Goal: Task Accomplishment & Management: Complete application form

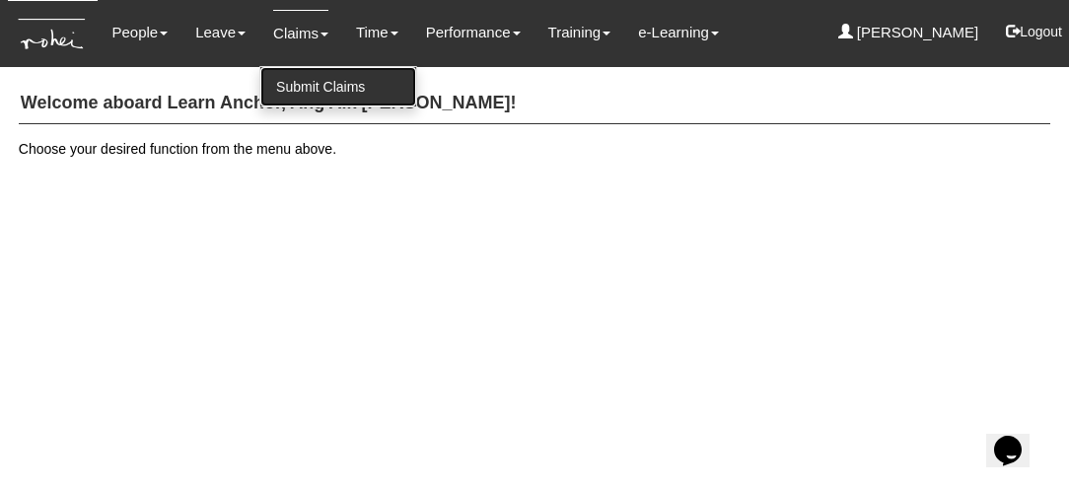
click at [304, 86] on link "Submit Claims" at bounding box center [338, 86] width 156 height 39
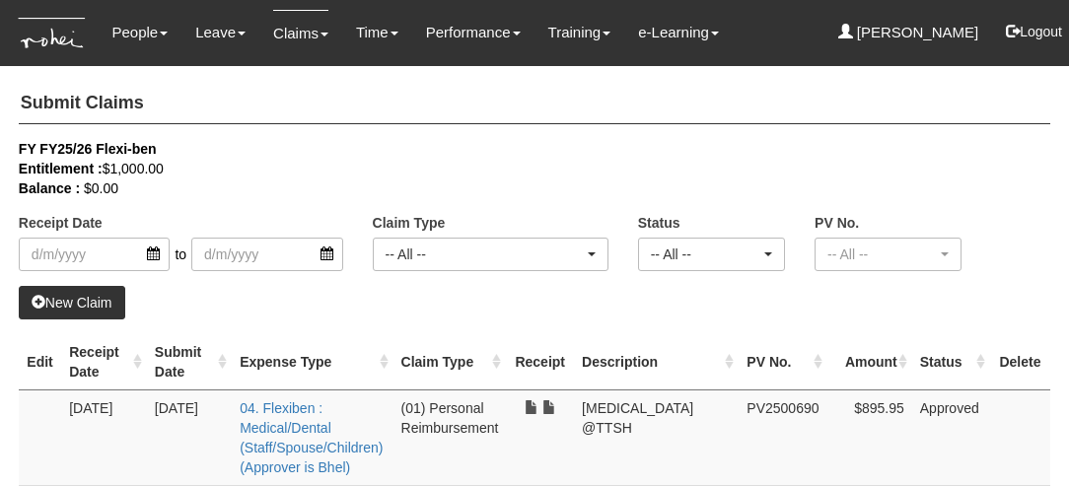
select select "50"
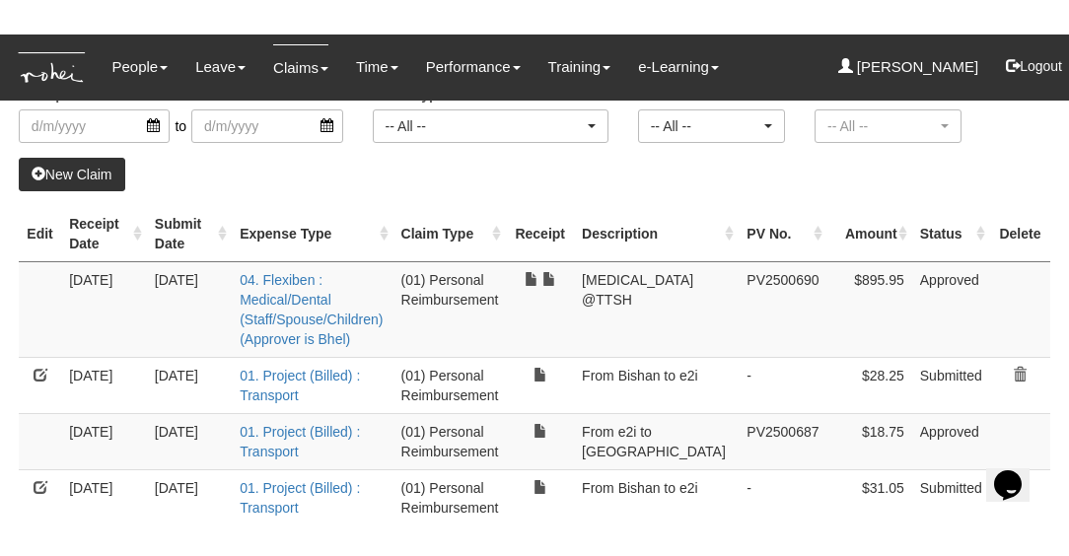
scroll to position [189, 0]
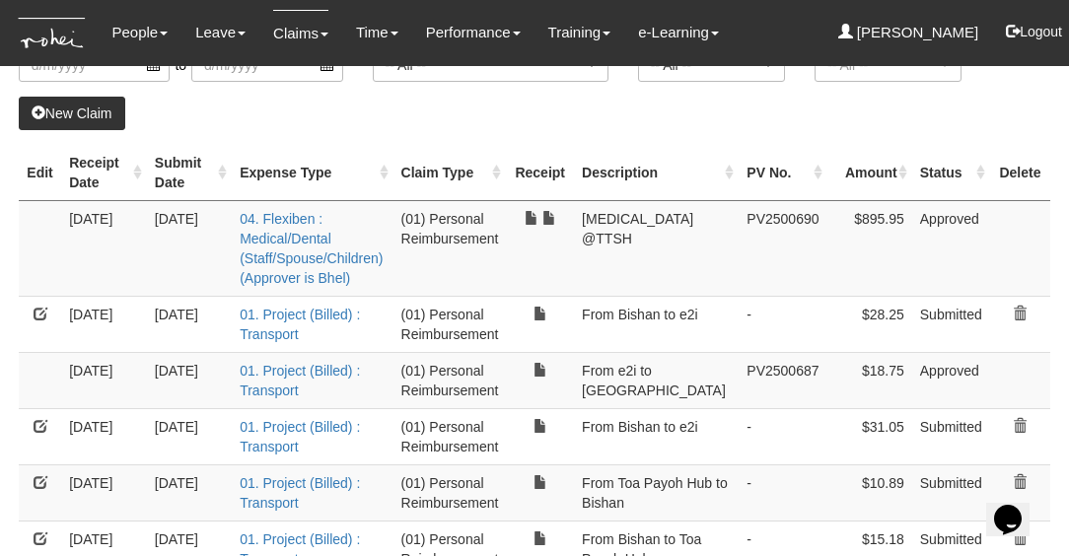
click at [72, 111] on link "New Claim" at bounding box center [72, 114] width 107 height 34
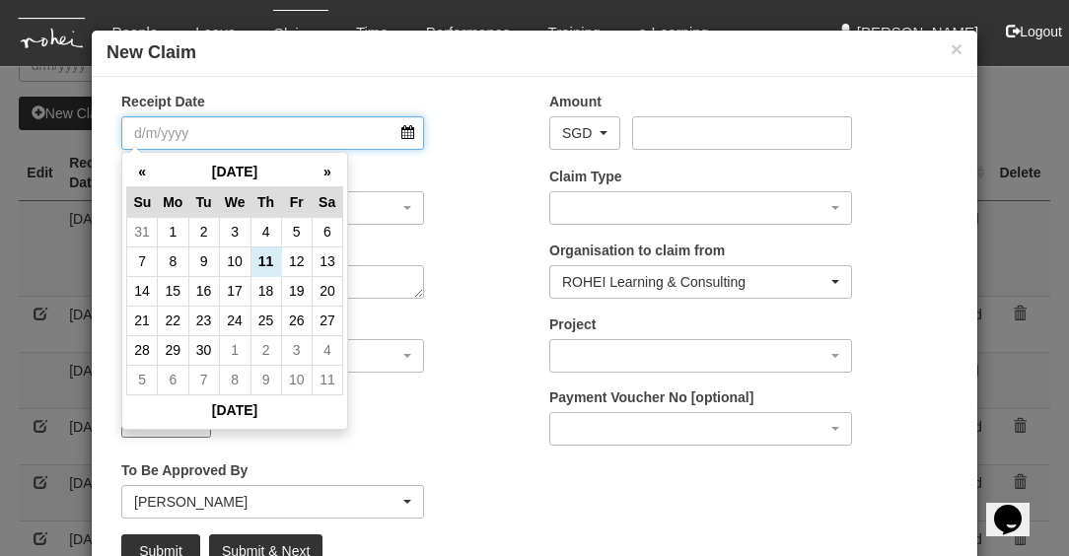
click at [411, 134] on input "Receipt Date" at bounding box center [272, 133] width 303 height 34
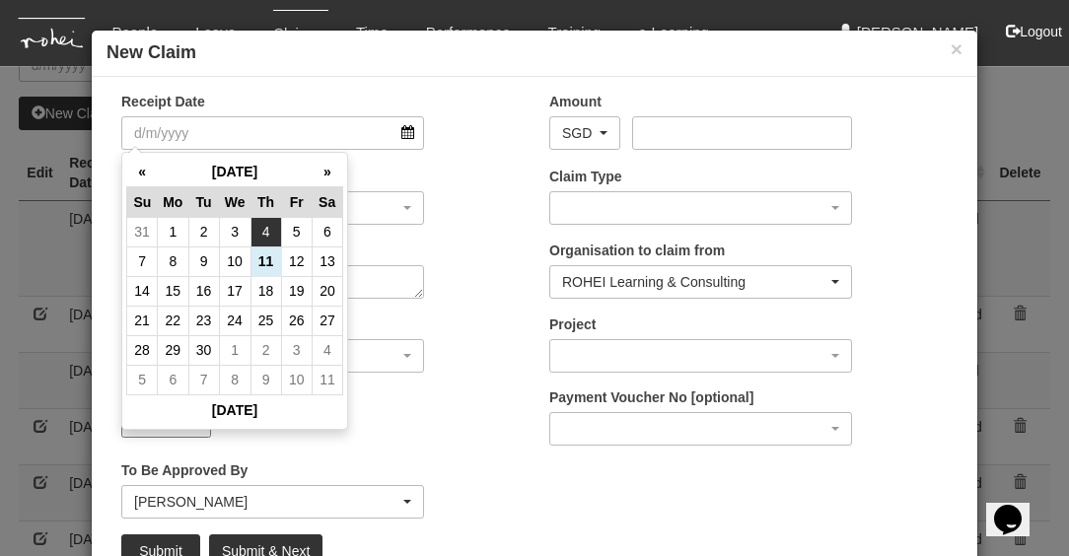
click at [269, 233] on td "4" at bounding box center [265, 232] width 31 height 30
type input "[DATE]"
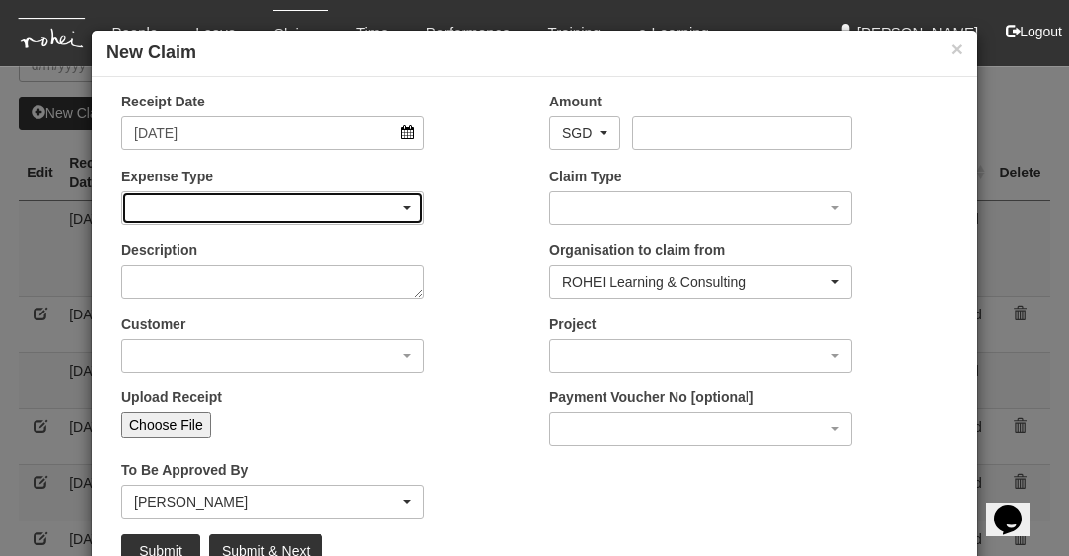
click at [244, 210] on div "button" at bounding box center [272, 208] width 301 height 32
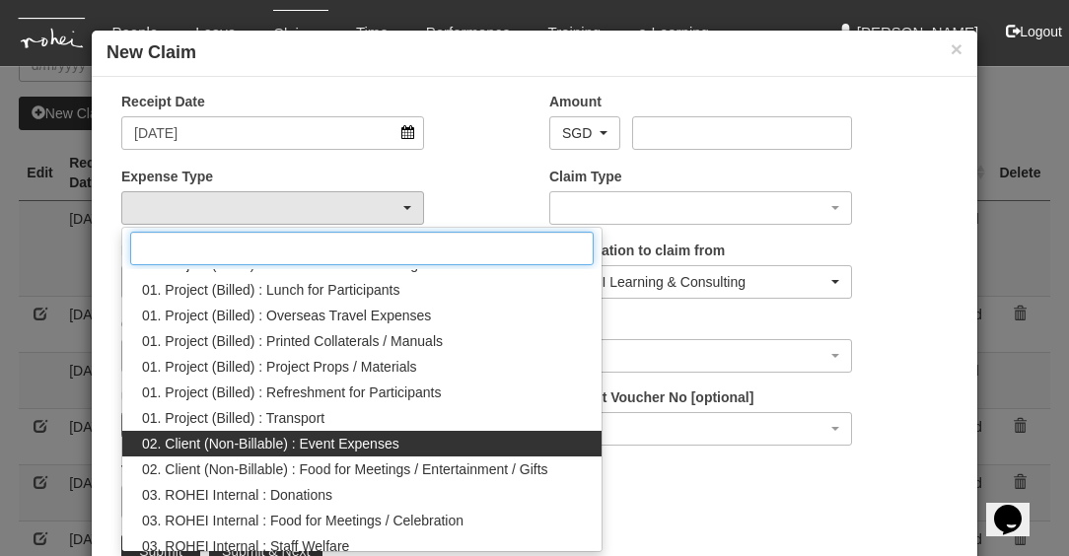
scroll to position [56, 0]
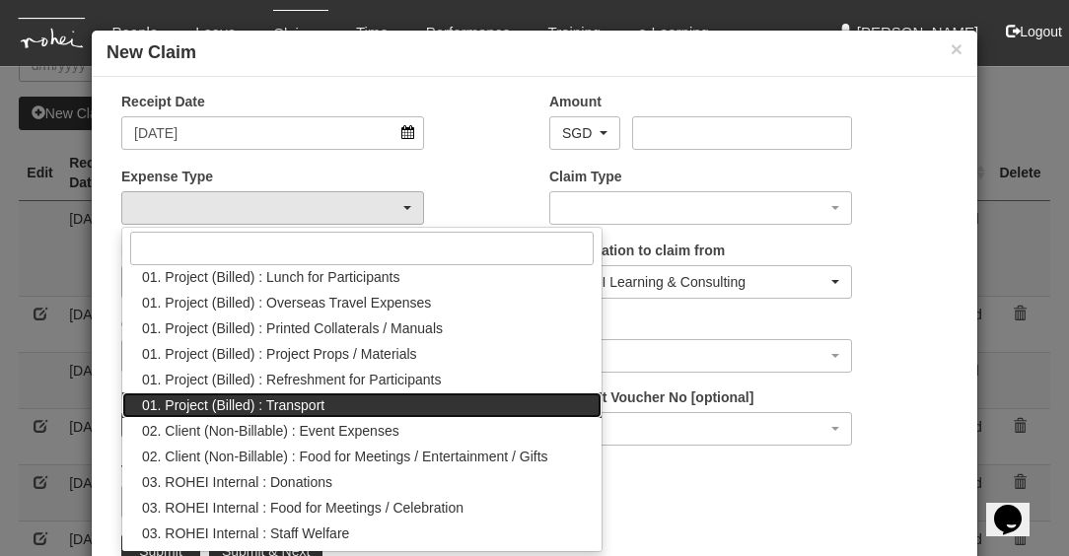
click at [313, 406] on span "01. Project (Billed) : Transport" at bounding box center [233, 405] width 182 height 20
select select "135"
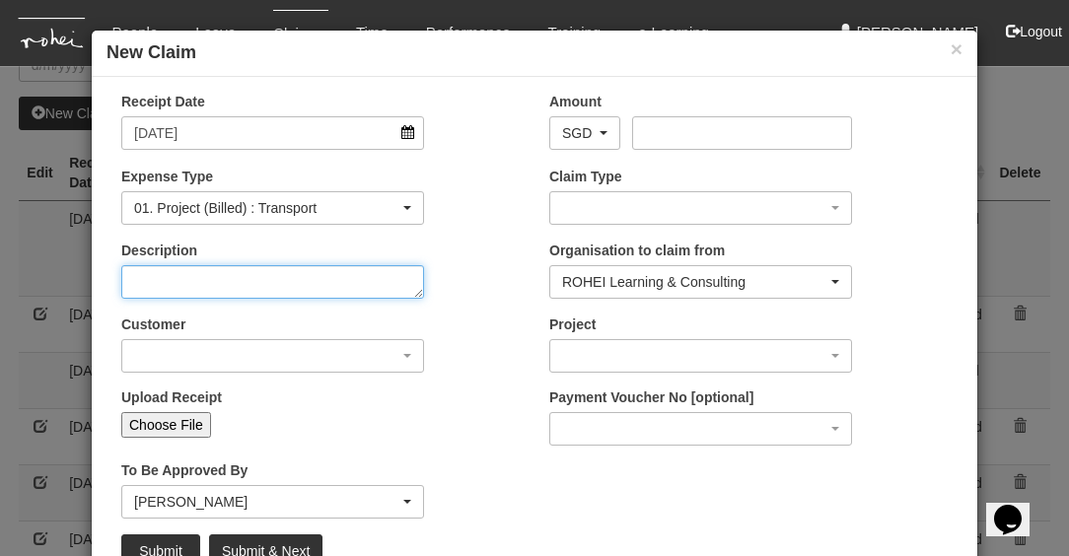
click at [228, 287] on textarea "Description" at bounding box center [272, 282] width 303 height 34
type textarea "From Bishan to SIPG"
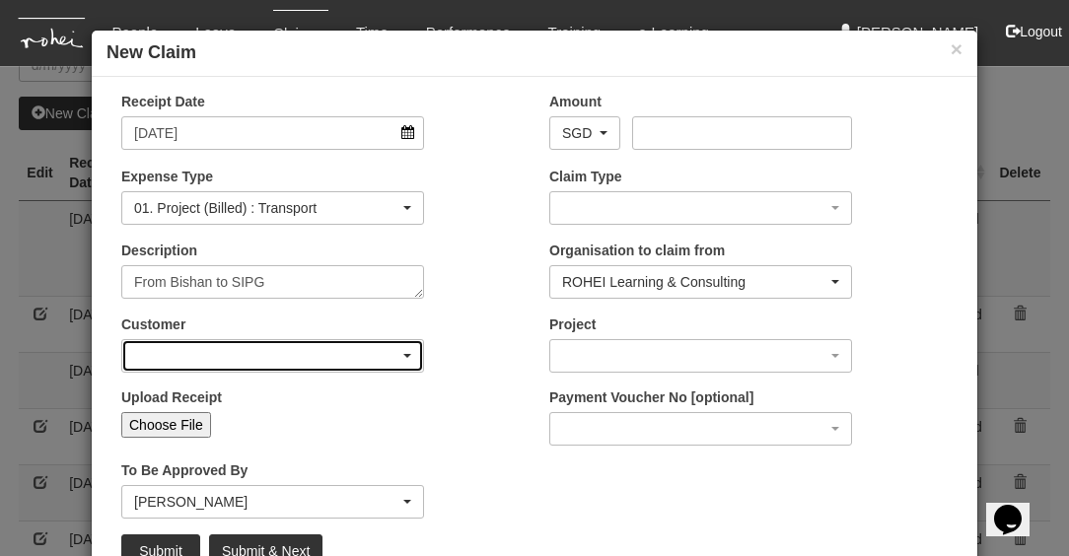
click at [248, 354] on div "button" at bounding box center [272, 356] width 301 height 32
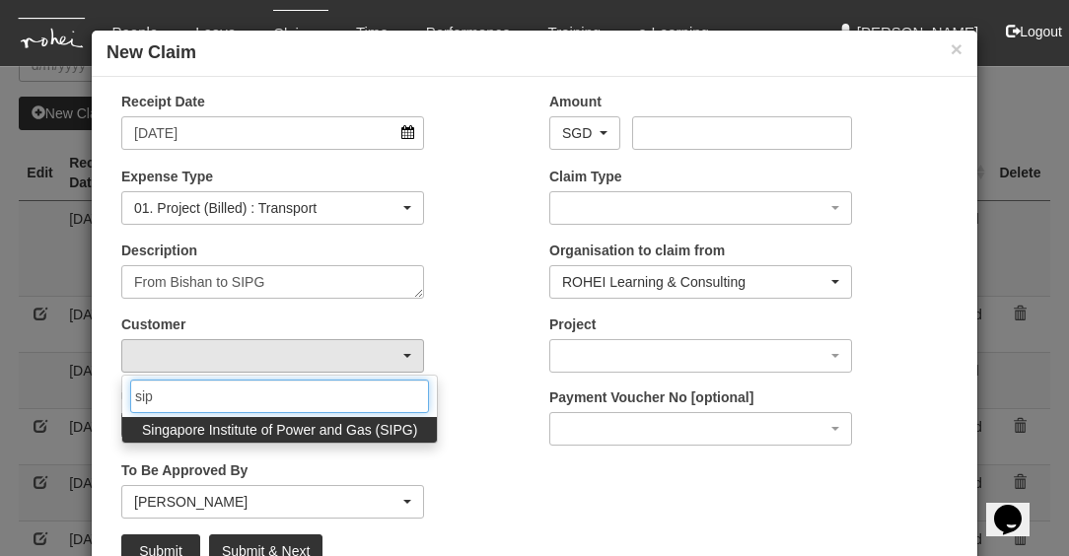
type input "sip"
click at [301, 435] on span "Singapore Institute of Power and Gas (SIPG)" at bounding box center [279, 430] width 275 height 20
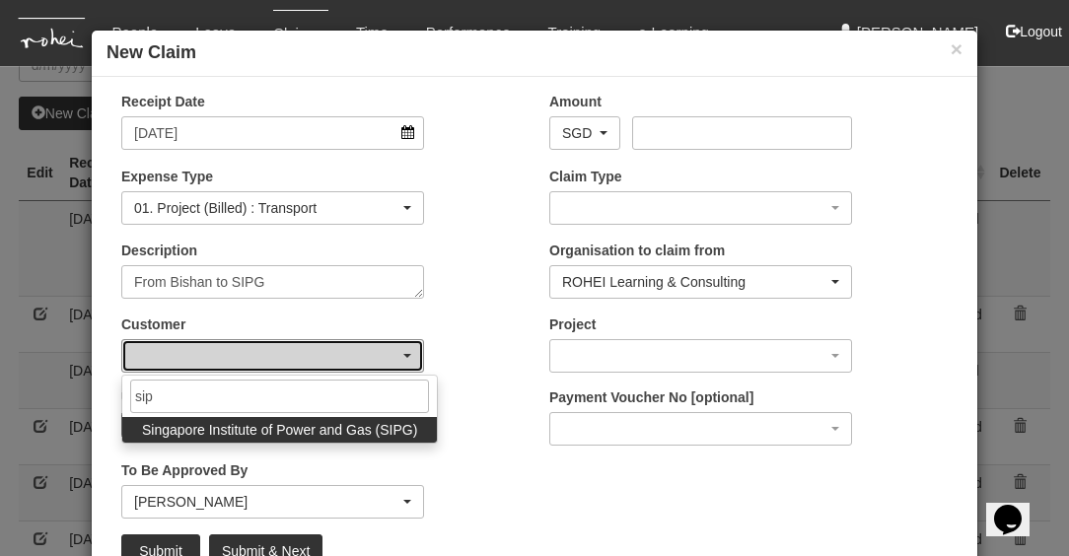
select select "483"
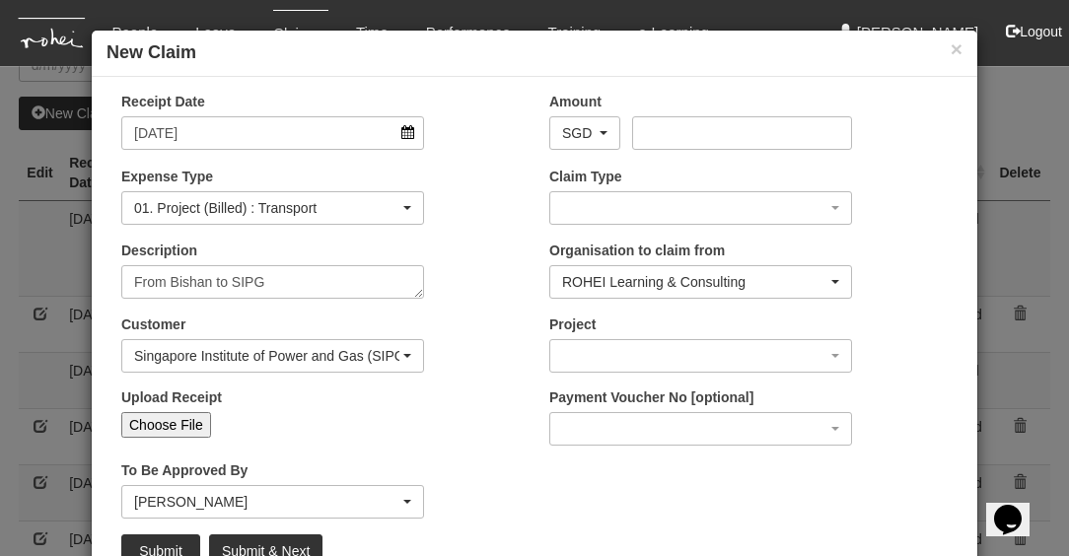
click at [199, 429] on input "Choose File" at bounding box center [166, 425] width 90 height 26
type input "C:\fakepath\1. [DATE] Bishan (home) to SIPG Group coaching session#1 EMP 3_F2F …"
type input "Choose Another File"
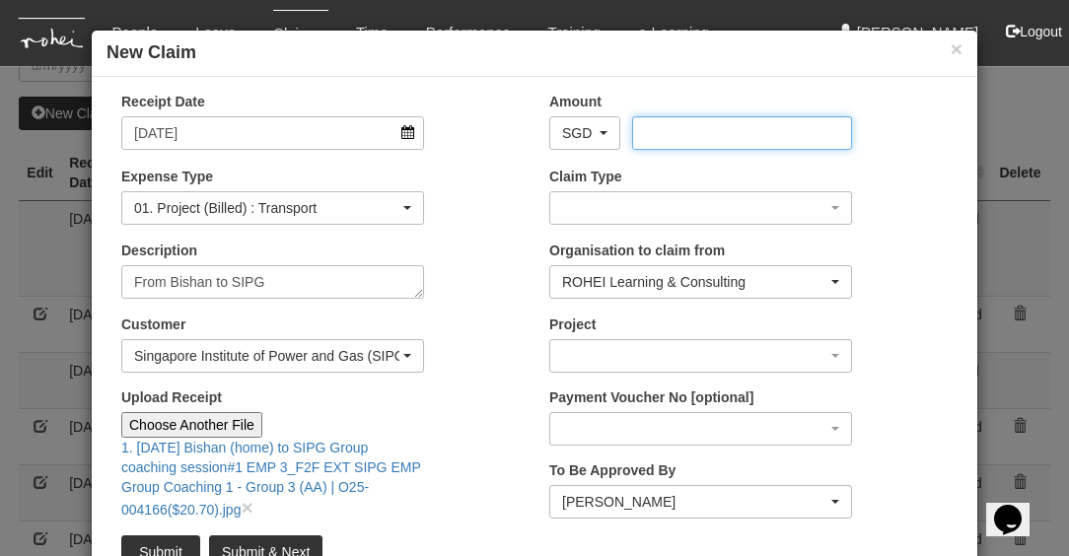
click at [664, 136] on input "Amount" at bounding box center [741, 133] width 219 height 34
type input "20.70"
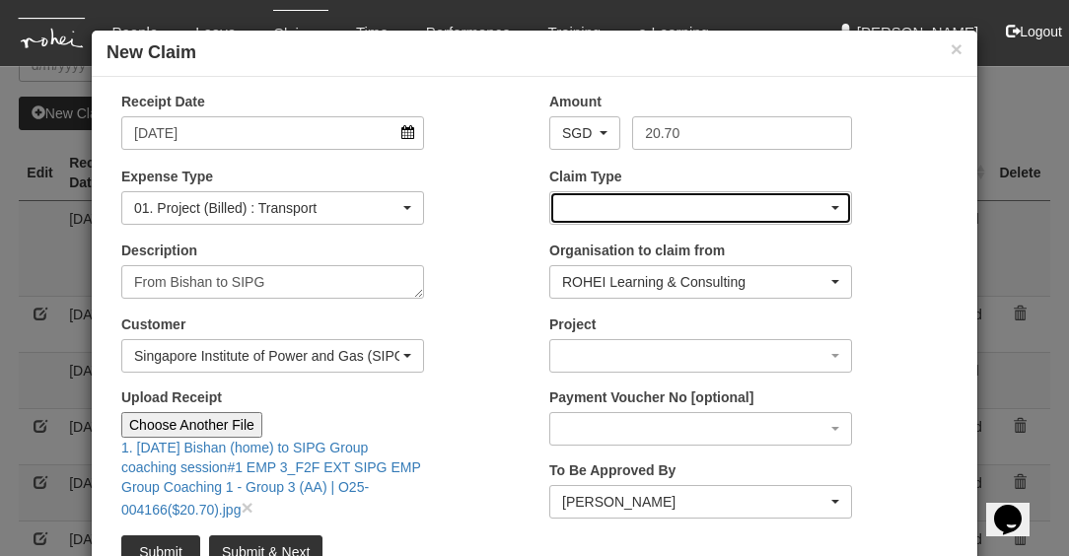
click at [650, 206] on div "button" at bounding box center [700, 208] width 301 height 32
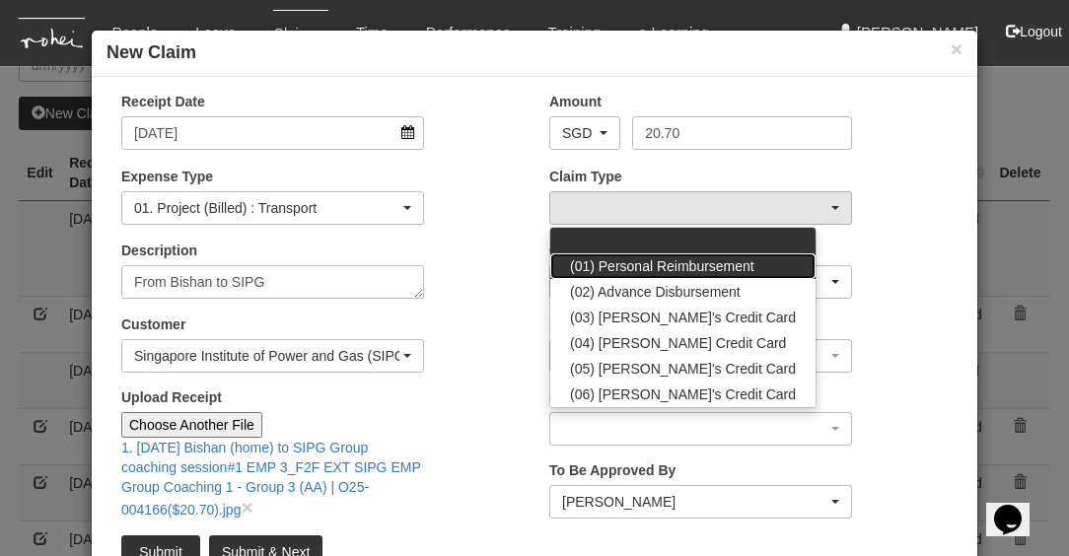
click at [689, 264] on span "(01) Personal Reimbursement" at bounding box center [662, 266] width 184 height 20
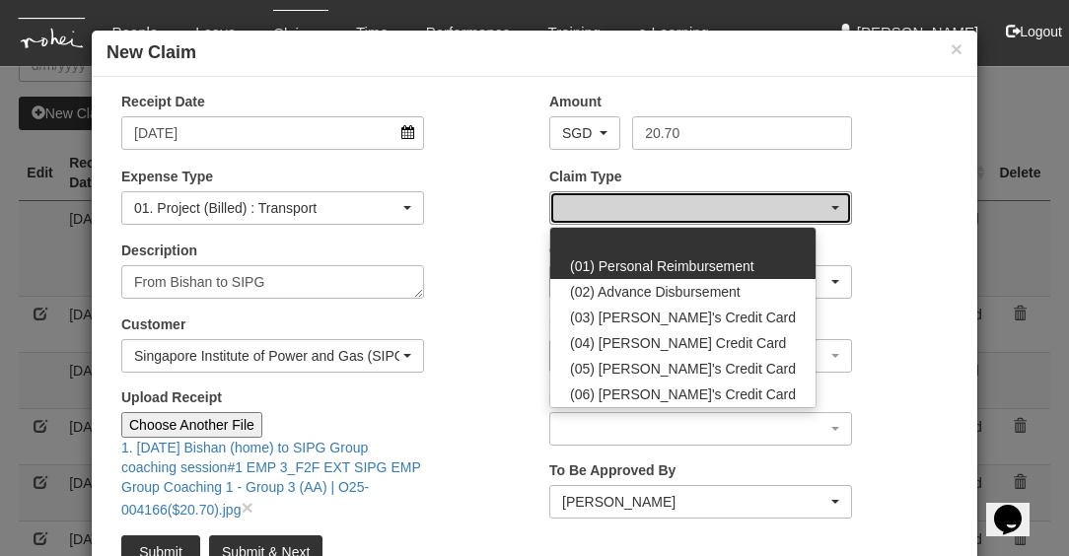
select select "14"
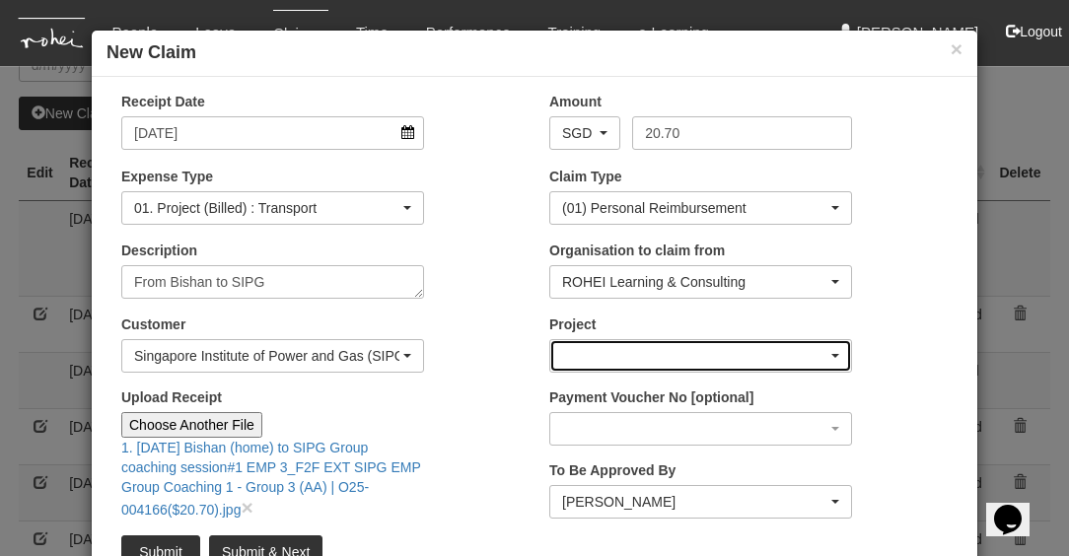
click at [601, 356] on div "button" at bounding box center [700, 356] width 301 height 32
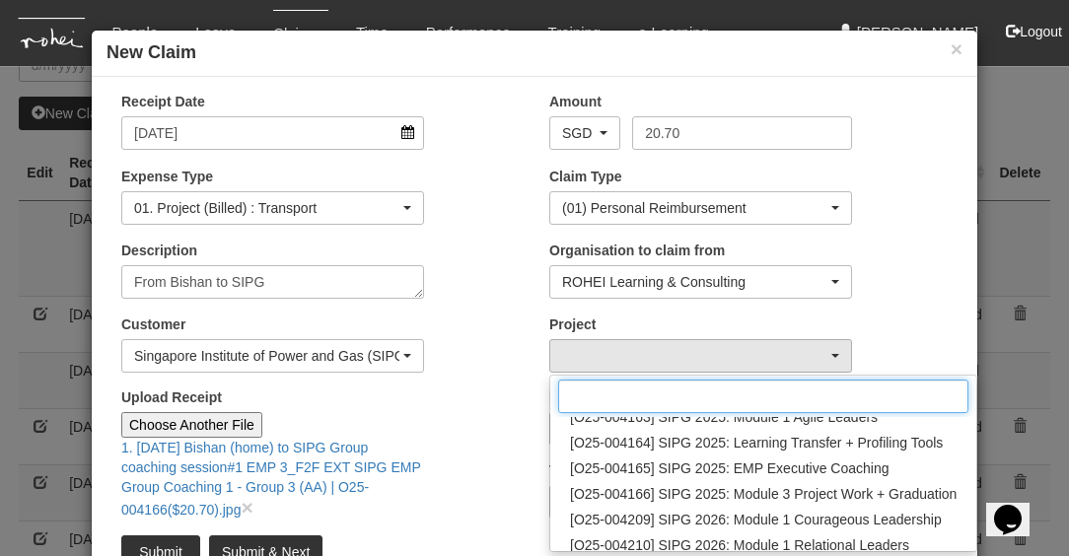
scroll to position [331, 0]
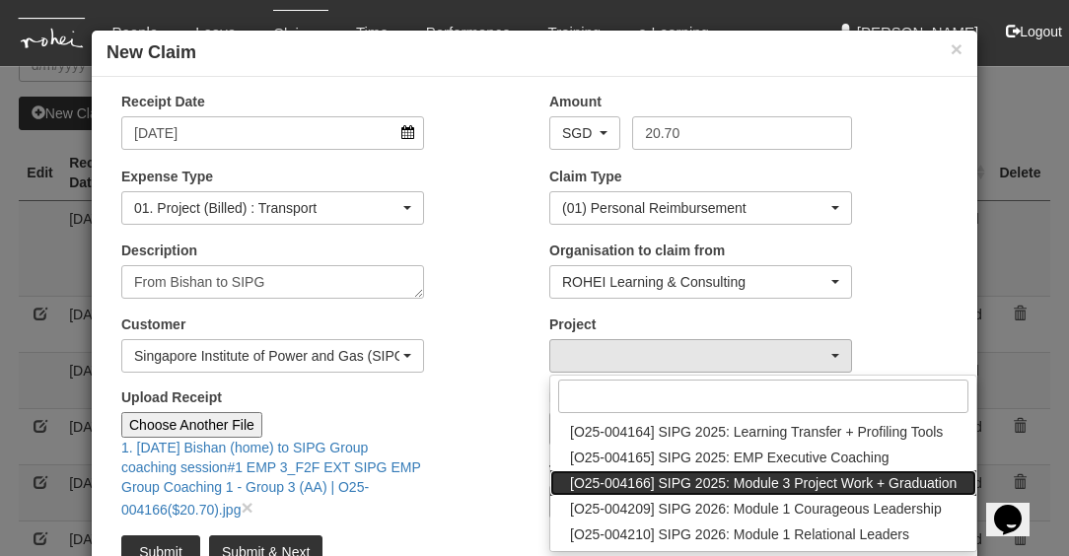
click at [707, 486] on span "[O25-004166] SIPG 2025: Module 3 Project Work + Graduation" at bounding box center [763, 483] width 387 height 20
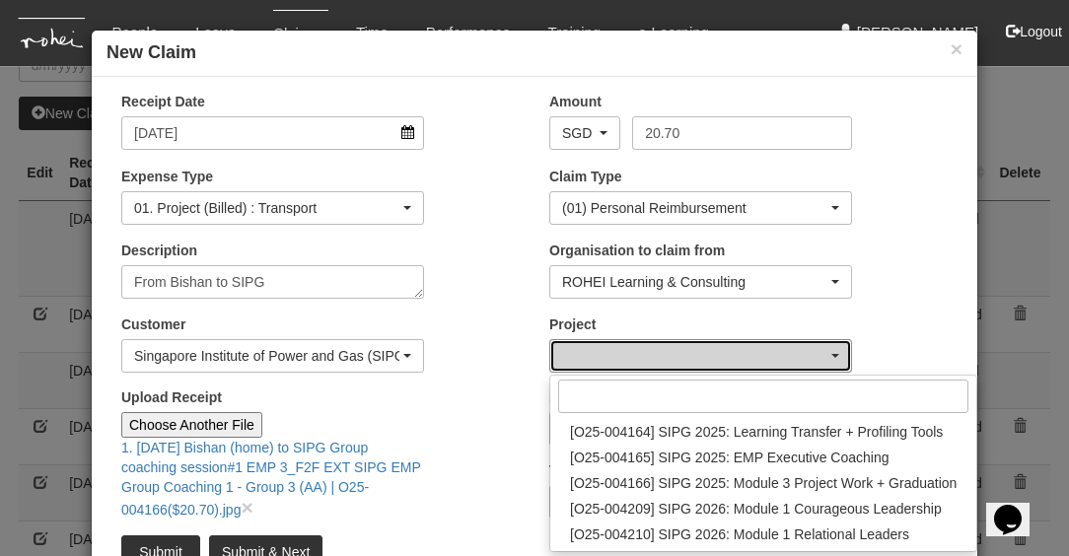
select select "2788"
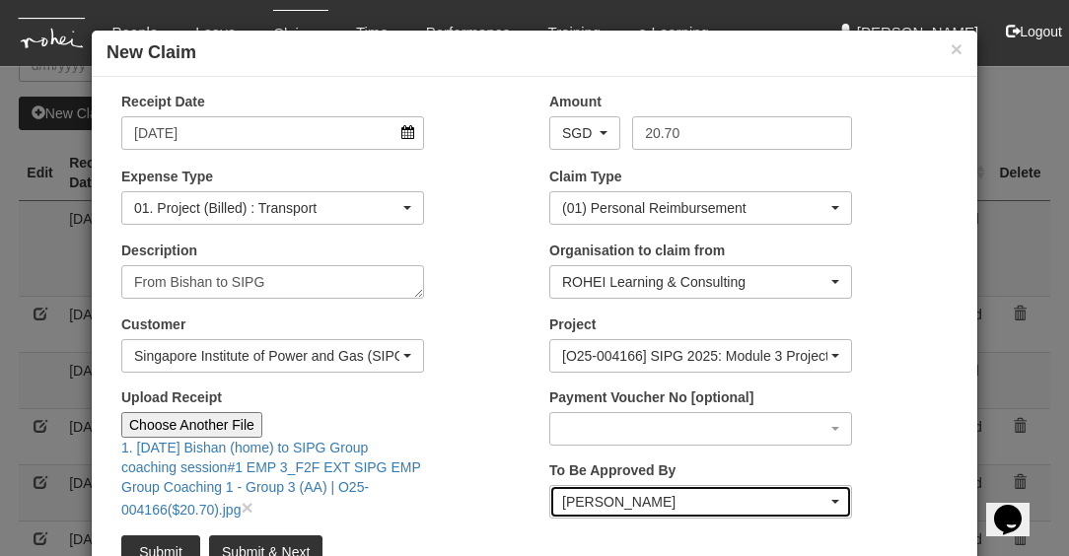
click at [670, 486] on div "[PERSON_NAME]" at bounding box center [694, 502] width 265 height 20
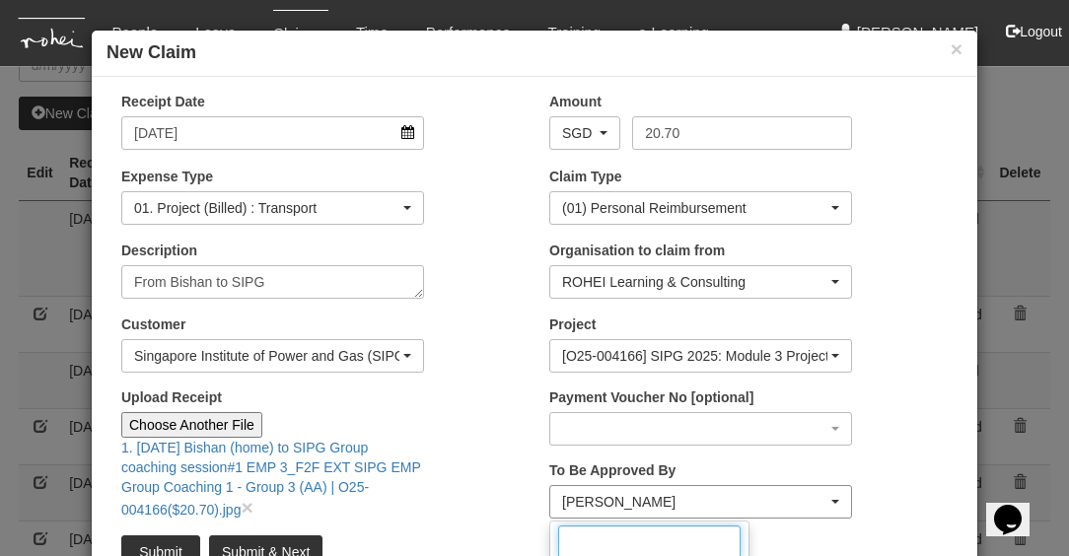
scroll to position [2, 0]
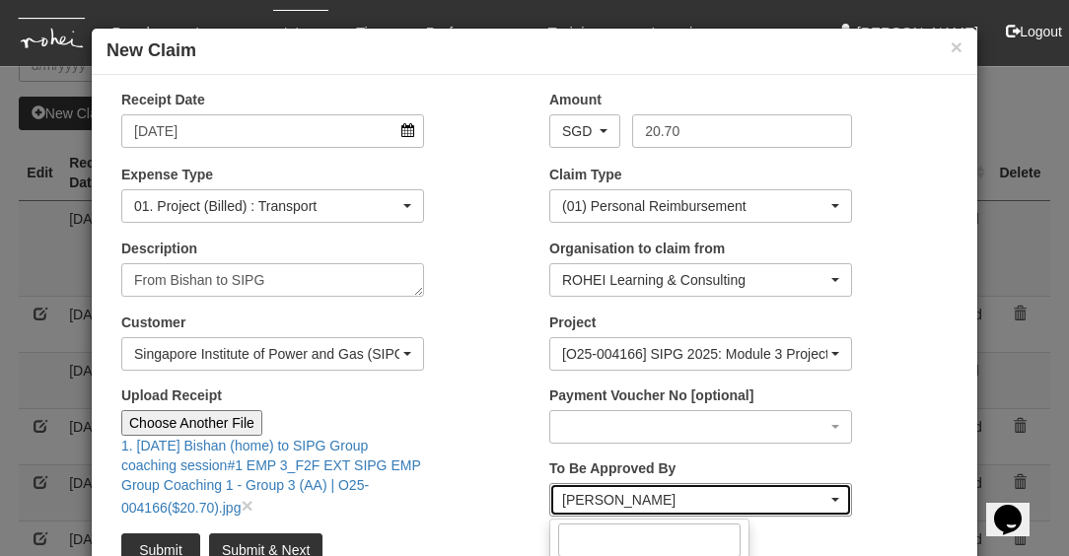
click at [815, 486] on div "[PERSON_NAME]" at bounding box center [694, 500] width 265 height 20
click at [840, 486] on div "[PERSON_NAME]" at bounding box center [700, 500] width 301 height 32
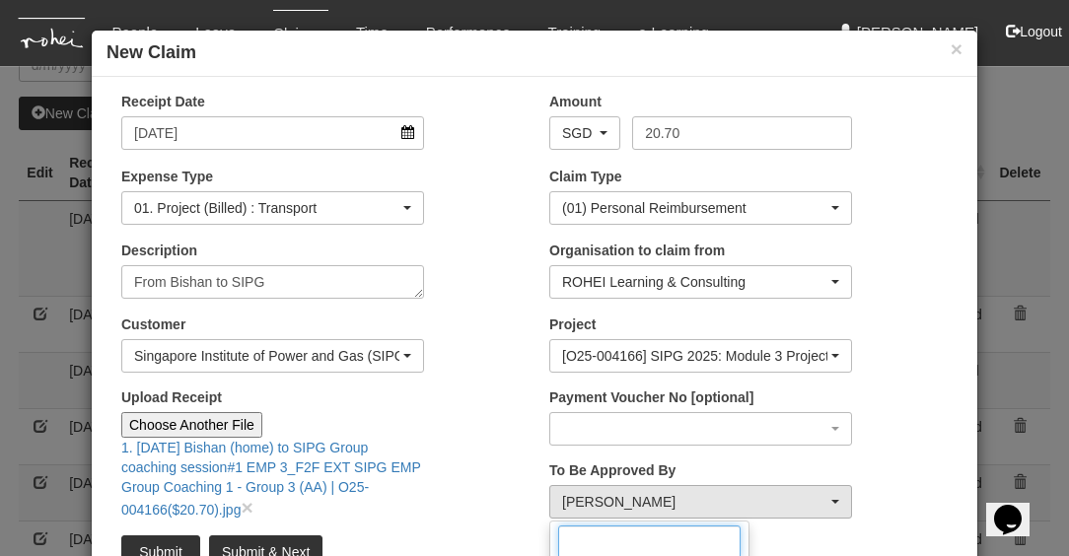
scroll to position [86, 0]
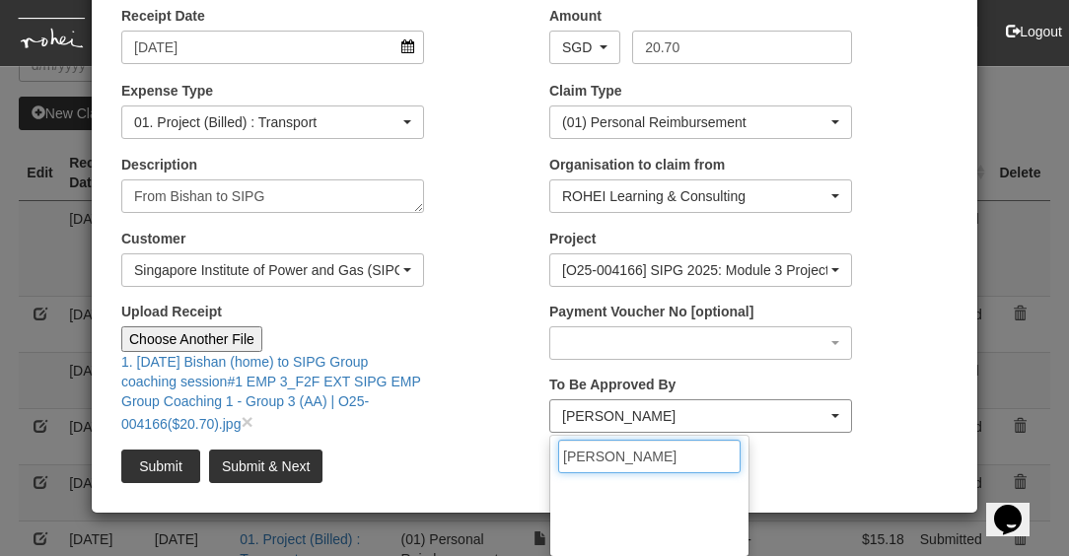
type input "[PERSON_NAME]"
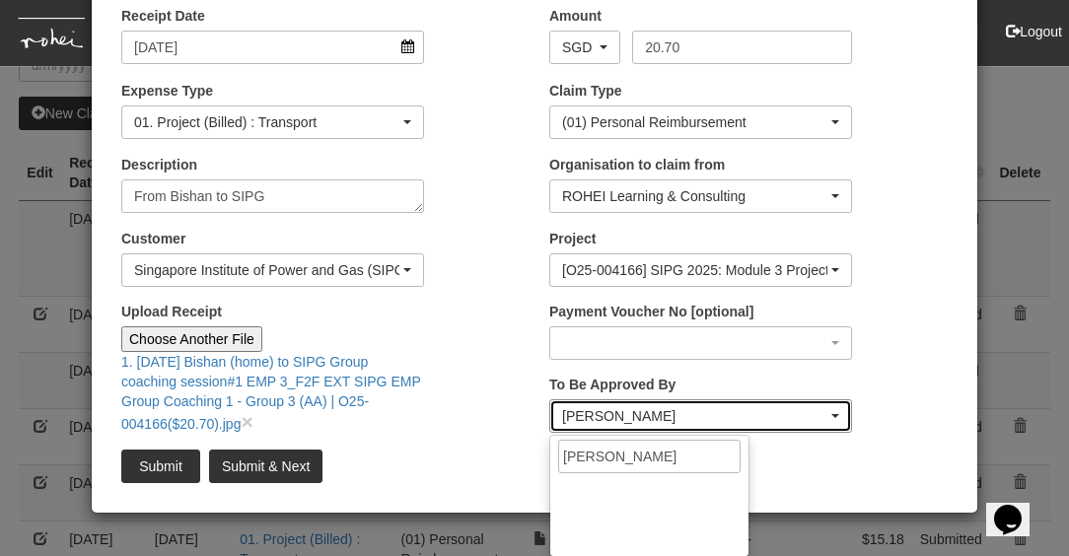
click at [731, 421] on div "[PERSON_NAME]" at bounding box center [694, 416] width 265 height 20
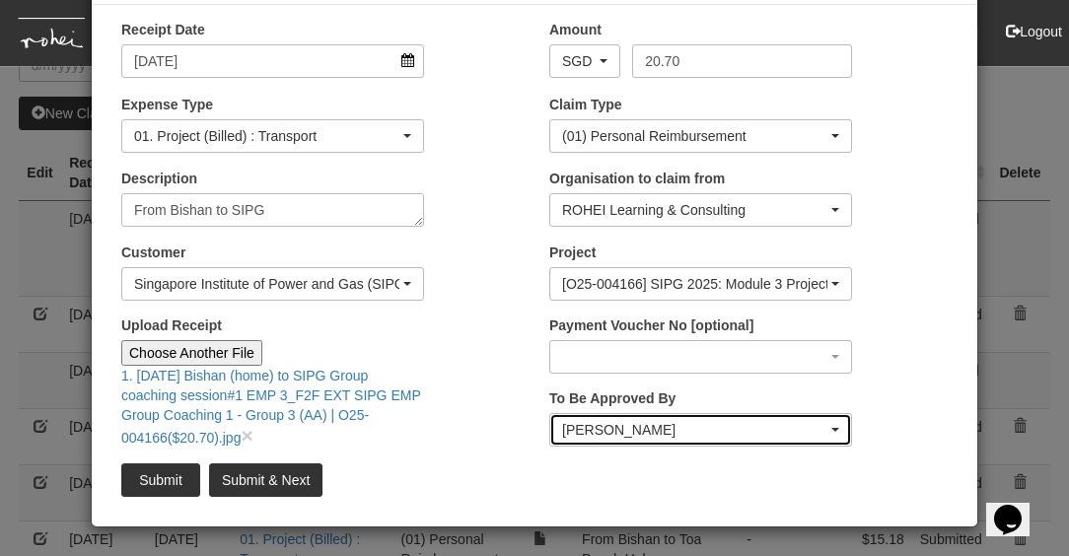
click at [837, 426] on div "[PERSON_NAME]" at bounding box center [700, 430] width 277 height 20
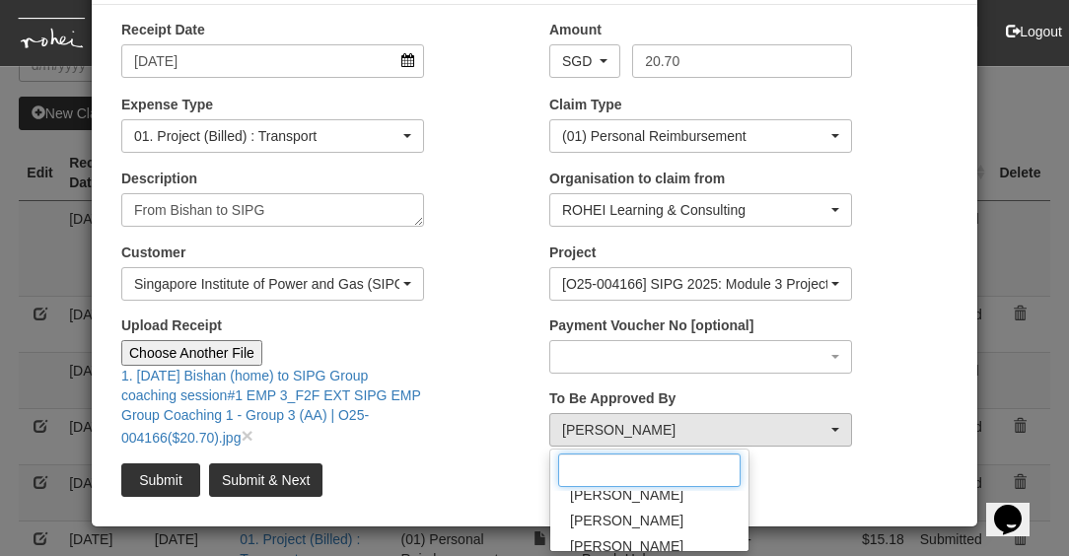
scroll to position [314, 0]
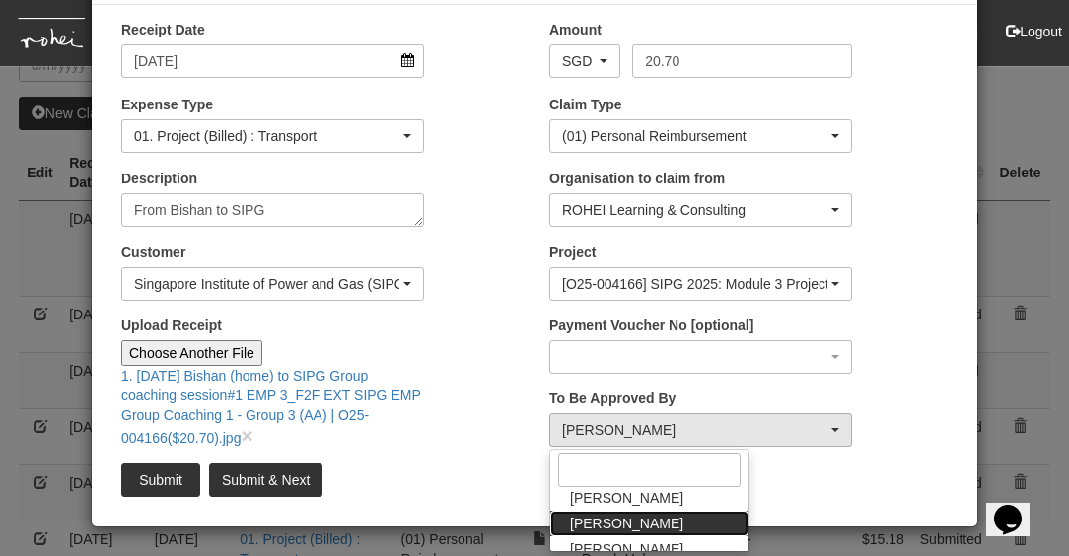
click at [642, 486] on link "[PERSON_NAME]" at bounding box center [649, 524] width 198 height 26
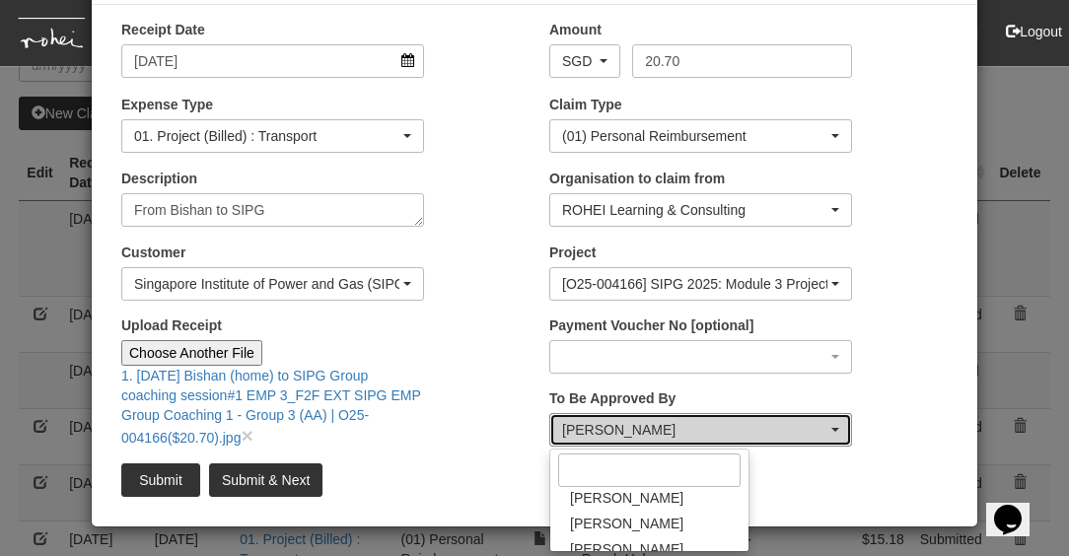
select select "34494e3c-fa1c-4f5c-8164-1b5a8a5feac6"
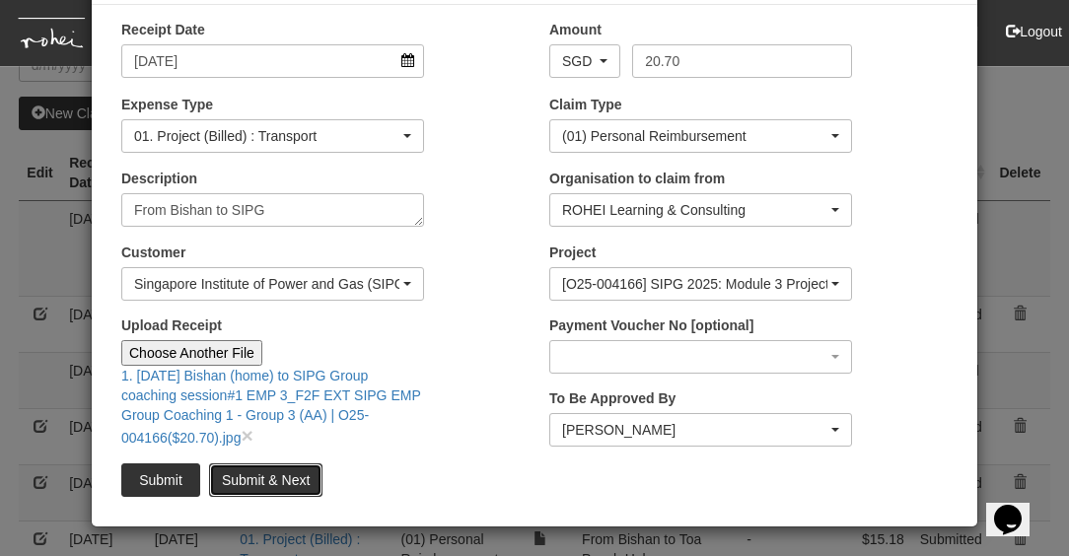
click at [259, 479] on input "Submit & Next" at bounding box center [265, 481] width 113 height 34
type input "Choose File"
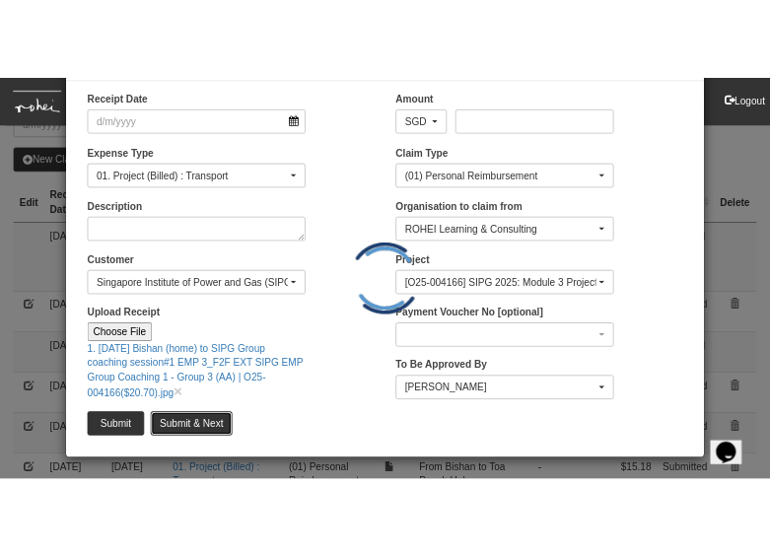
scroll to position [71, 0]
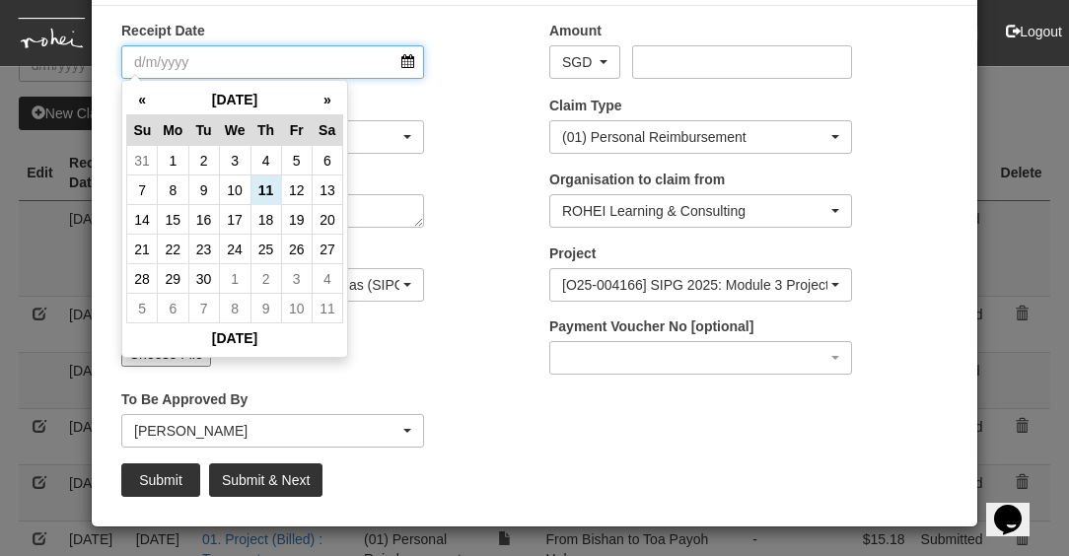
click at [409, 58] on input "Receipt Date" at bounding box center [272, 62] width 303 height 34
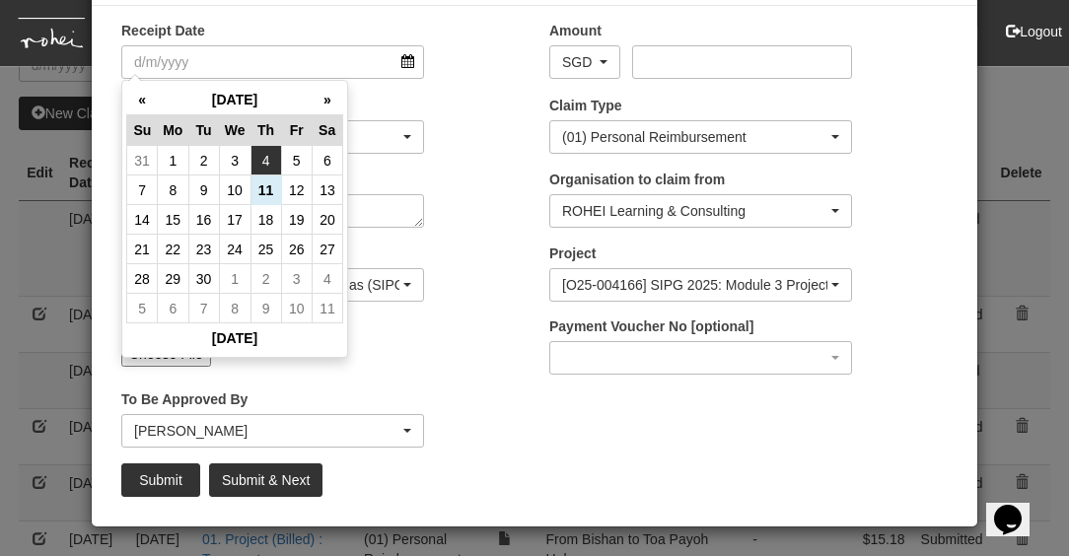
click at [264, 161] on td "4" at bounding box center [265, 161] width 31 height 30
type input "[DATE]"
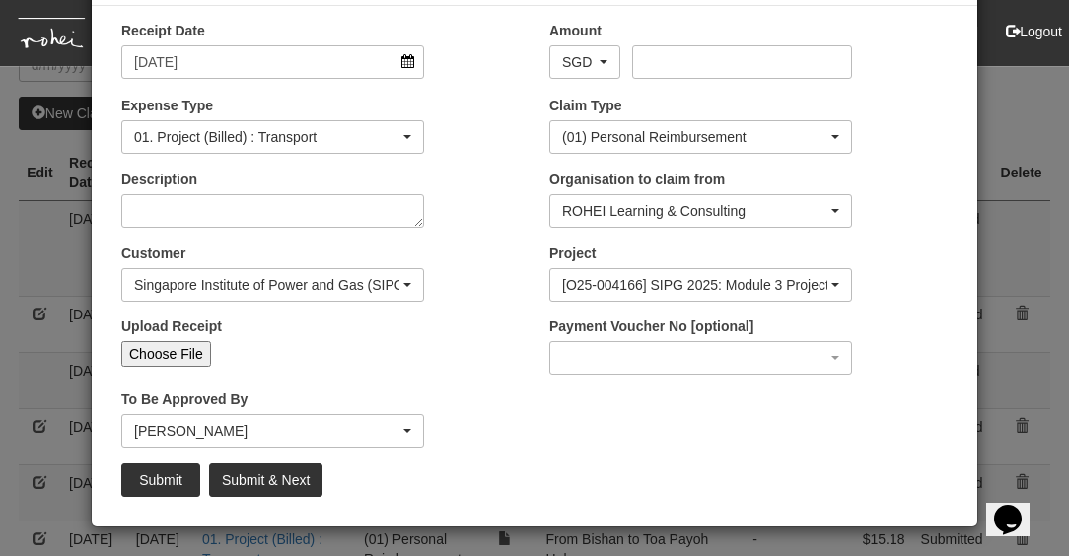
select select "50"
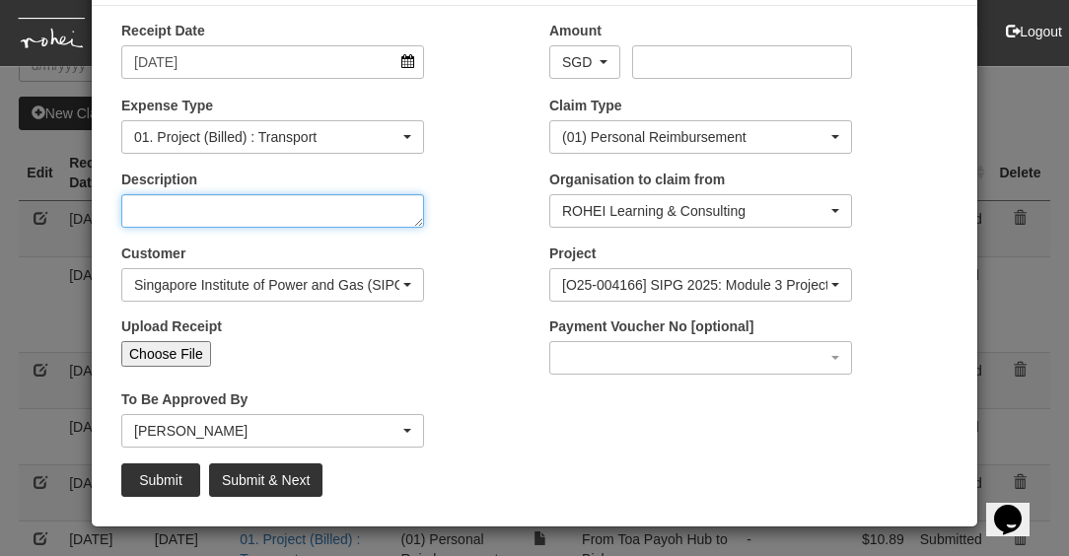
click at [215, 201] on textarea "Description" at bounding box center [272, 211] width 303 height 34
type textarea "From SIPG to Toa Payoh North"
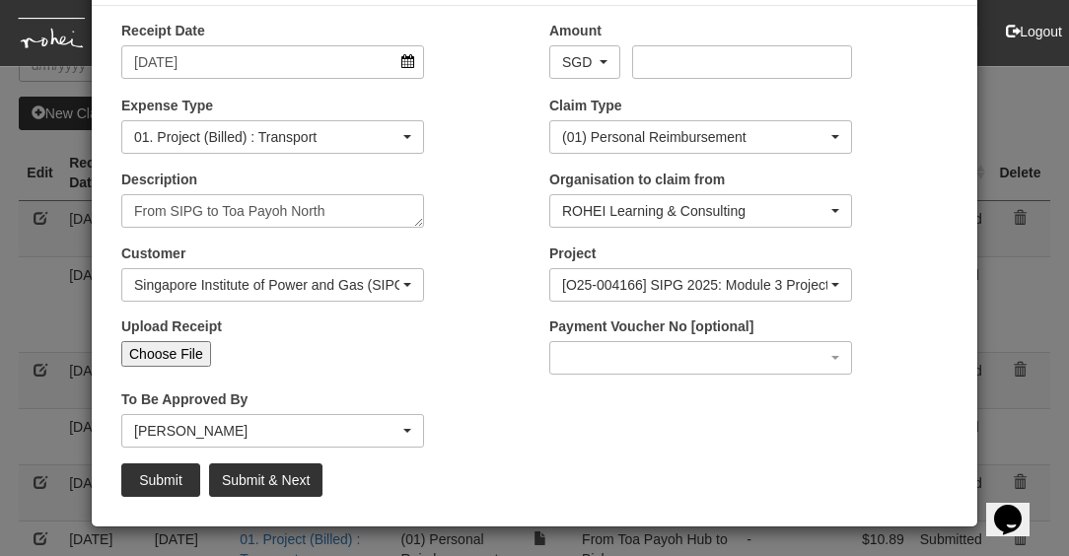
click at [173, 358] on input "Choose File" at bounding box center [166, 354] width 90 height 26
type input "C:\fakepath\2. [DATE] SIPG to Novena_SIPG Group coaching session#1 EMP 3_F2F EX…"
type input "Choose Another File"
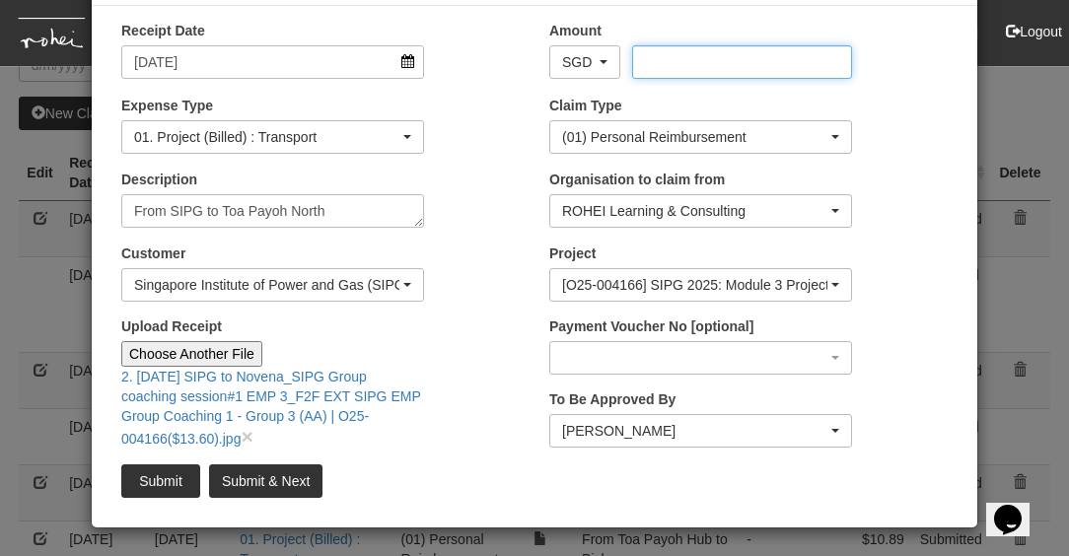
click at [675, 60] on input "Amount" at bounding box center [741, 62] width 219 height 34
type input "13.60"
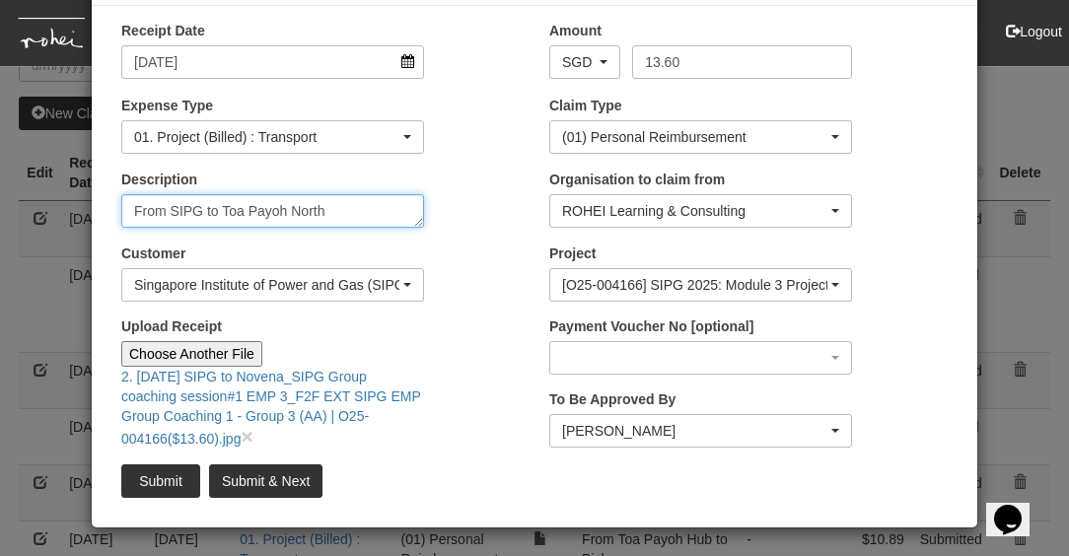
drag, startPoint x: 325, startPoint y: 213, endPoint x: 218, endPoint y: 210, distance: 107.5
click at [218, 210] on textarea "From SIPG to Toa Payoh North" at bounding box center [272, 211] width 303 height 34
type textarea "From SIPG to [GEOGRAPHIC_DATA]"
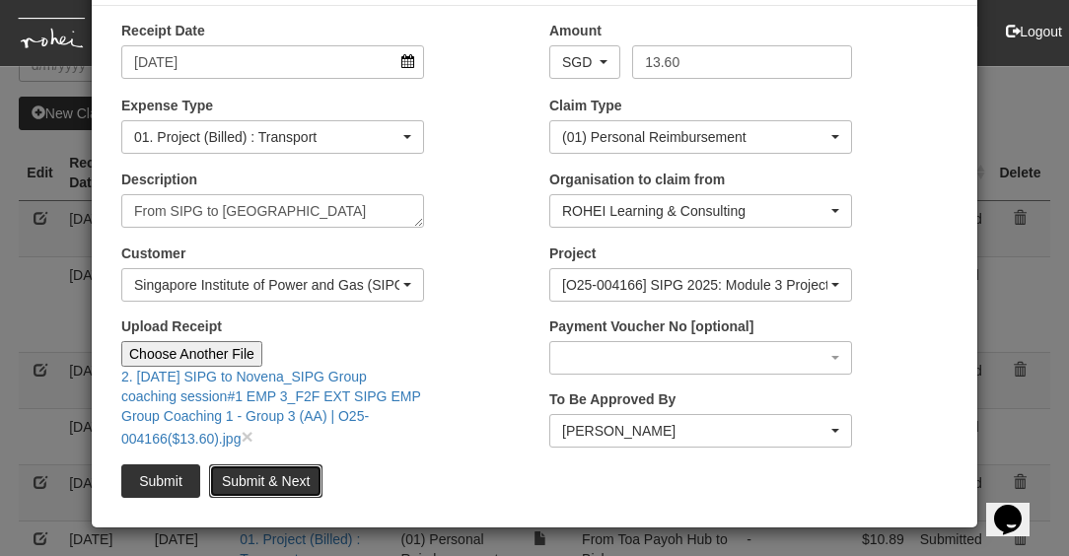
click at [257, 477] on input "Submit & Next" at bounding box center [265, 481] width 113 height 34
type input "Choose File"
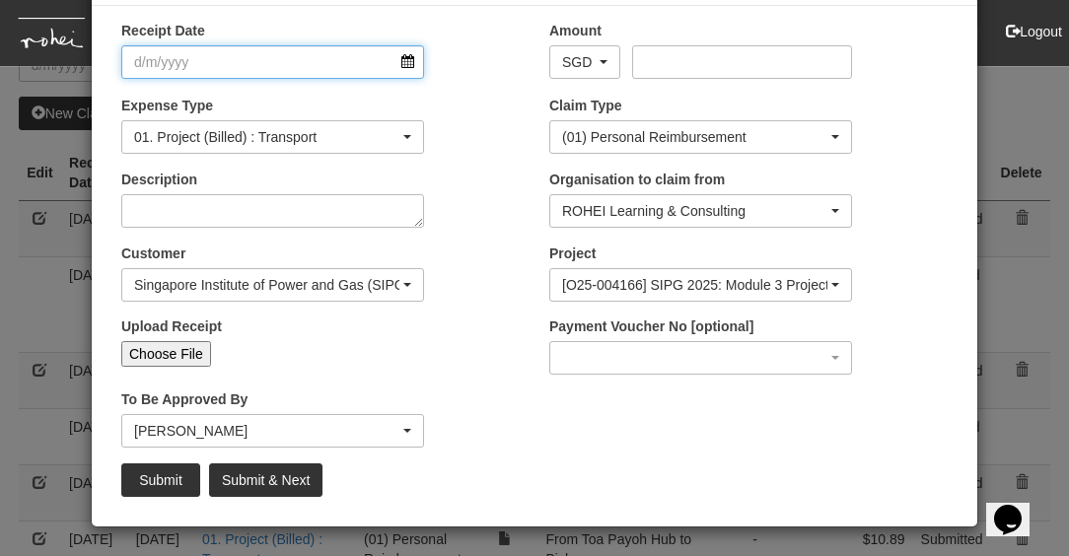
click at [408, 70] on input "Receipt Date" at bounding box center [272, 62] width 303 height 34
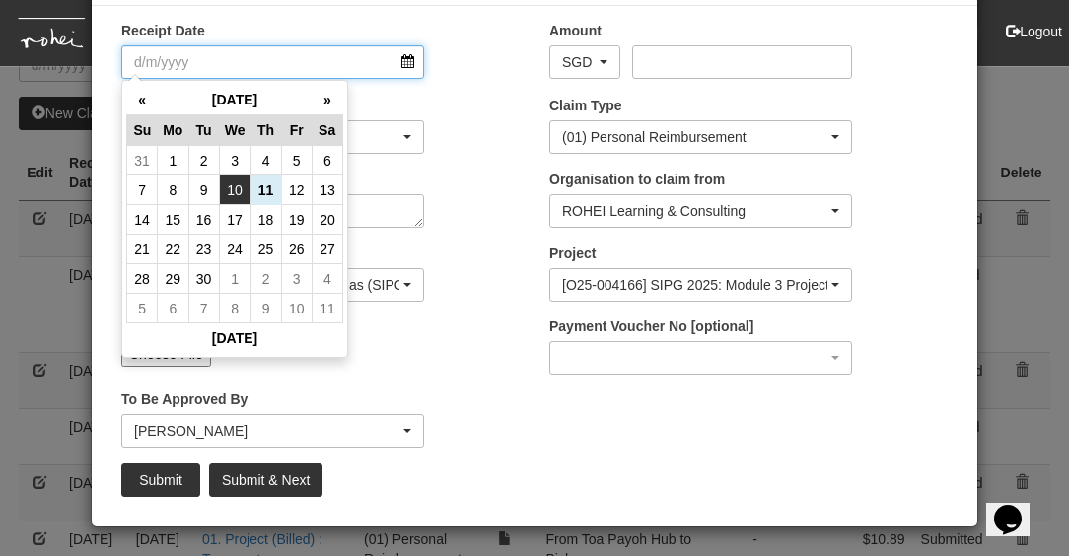
select select "50"
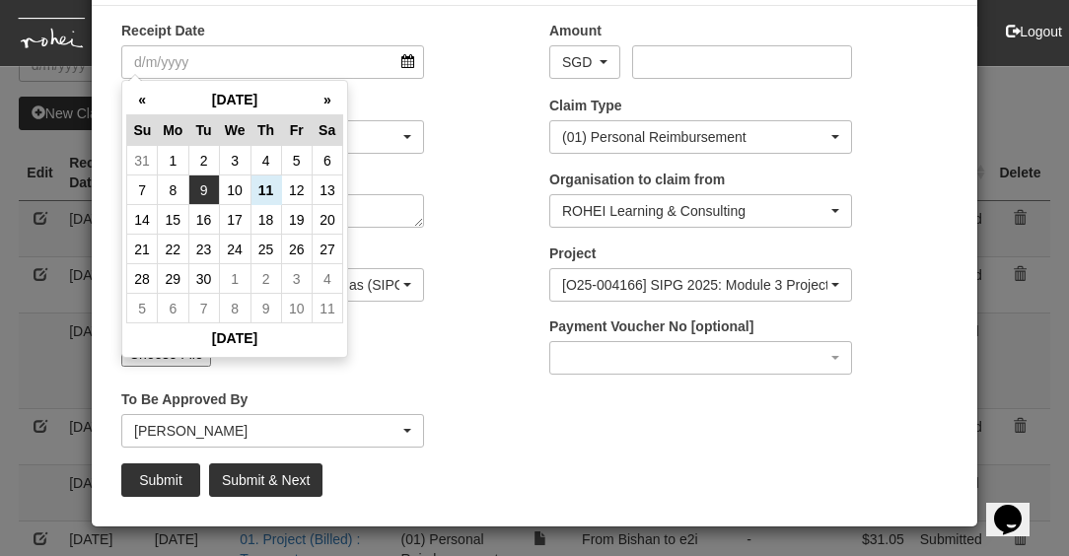
click at [201, 191] on td "9" at bounding box center [203, 191] width 31 height 30
type input "[DATE]"
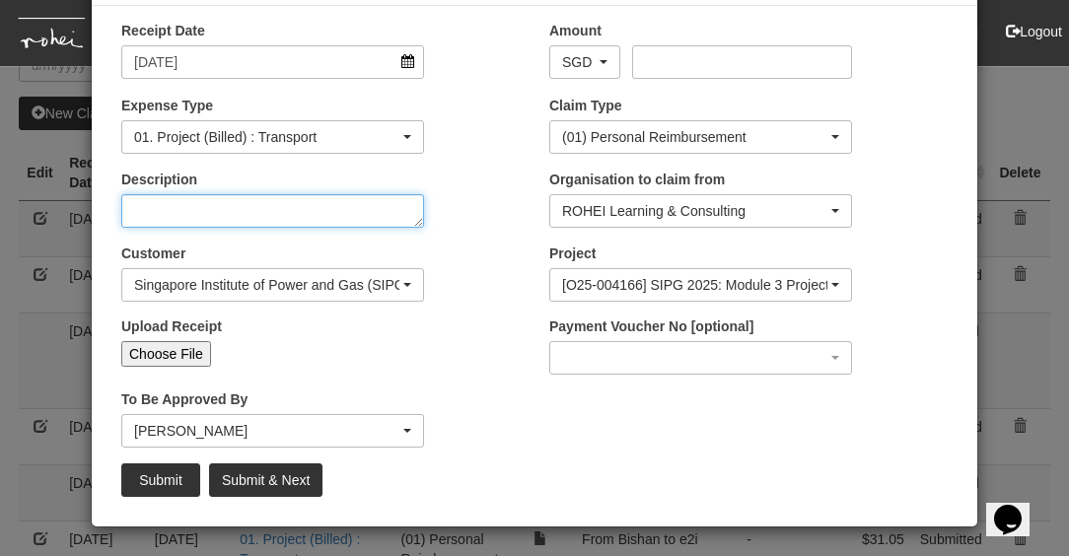
click at [265, 214] on textarea "Description" at bounding box center [272, 211] width 303 height 34
type textarea "From Bishan to SIPG"
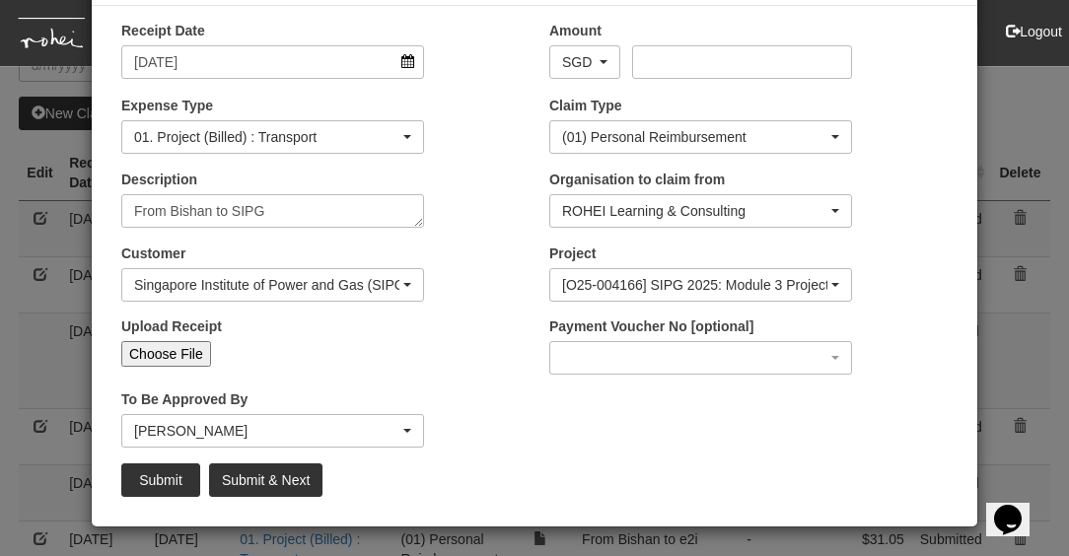
click at [194, 354] on input "Choose File" at bounding box center [166, 354] width 90 height 26
type input "C:\fakepath\3. [DATE] Bihsna to SIPG_F2F EXT SIPG EMP Group Coaching 1 - Group …"
type input "Choose Another File"
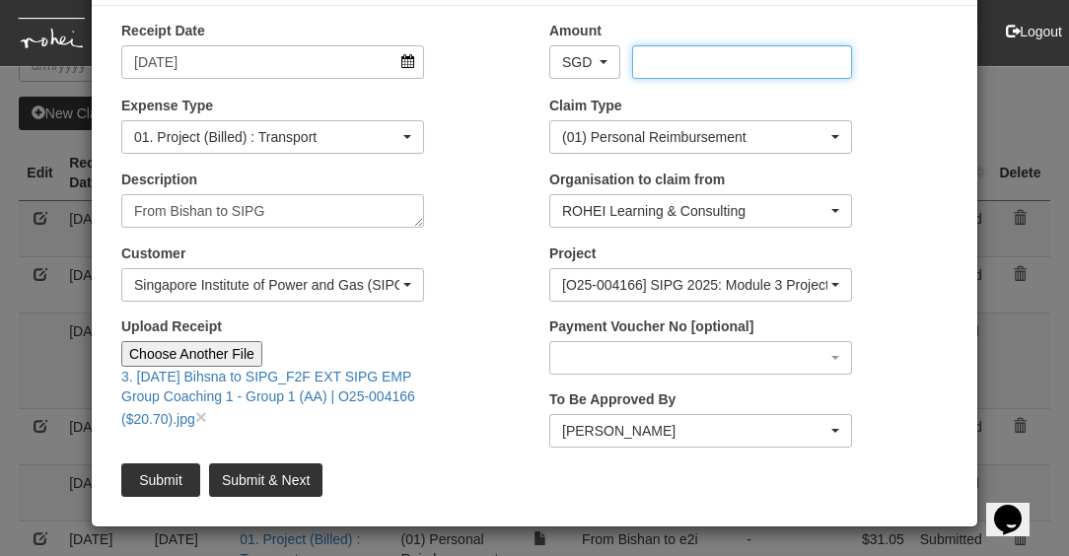
click at [667, 63] on input "Amount" at bounding box center [741, 62] width 219 height 34
type input "20.70"
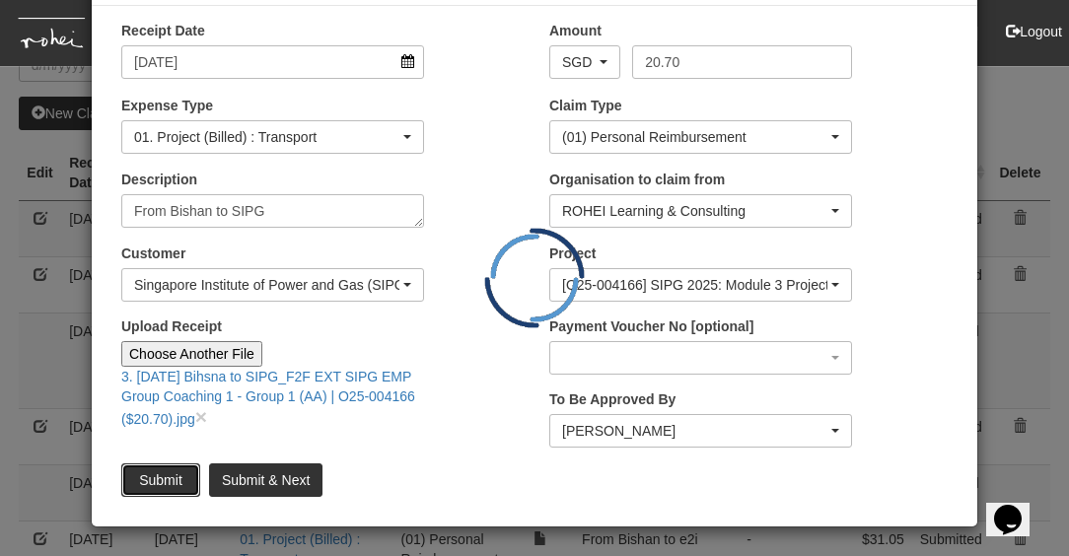
click at [173, 482] on input "Submit" at bounding box center [160, 481] width 79 height 34
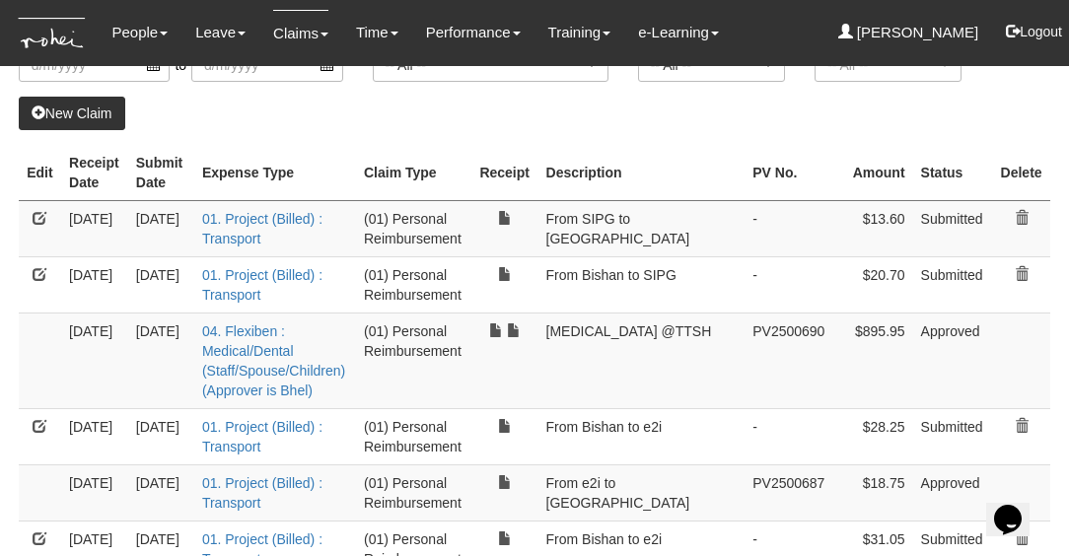
select select "50"
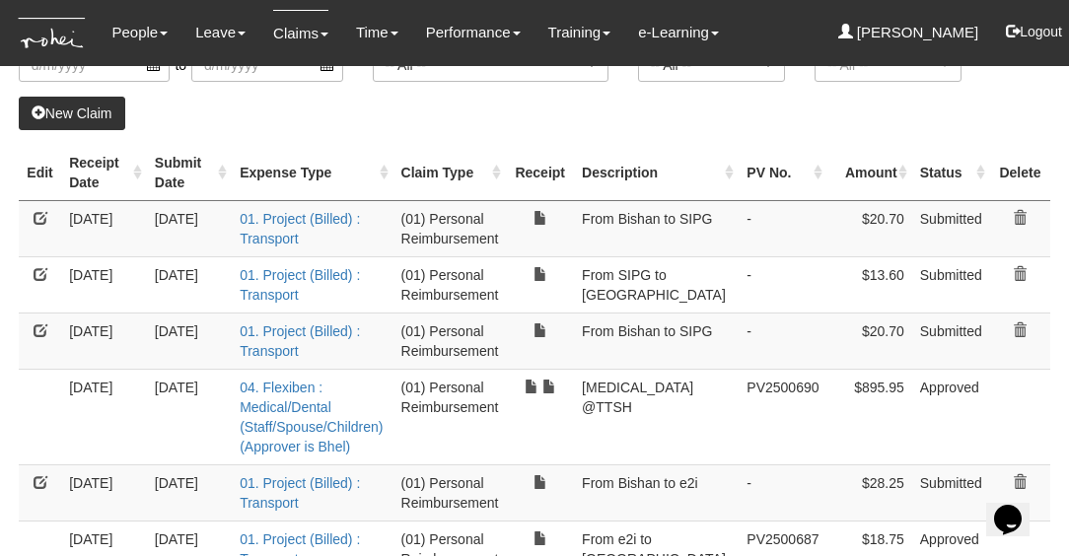
click at [38, 329] on link at bounding box center [41, 330] width 14 height 14
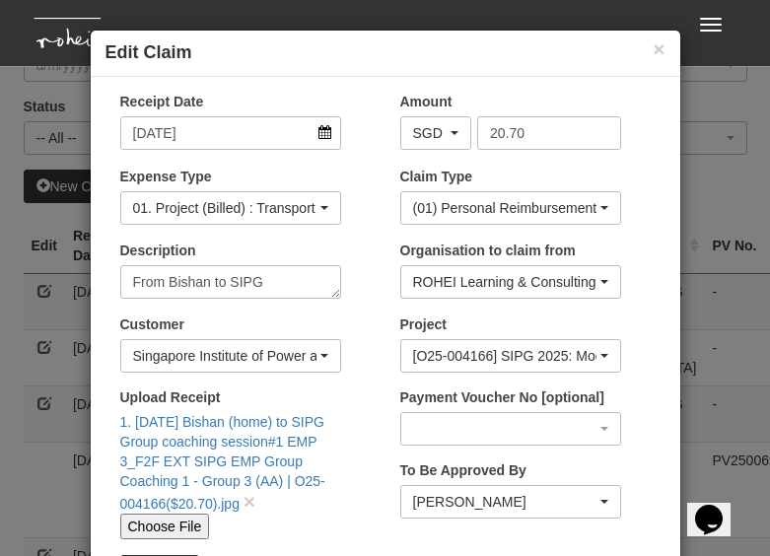
click at [179, 486] on input "Choose File" at bounding box center [165, 527] width 90 height 26
type input "C:\fakepath\1. [DATE] Bishan (home) to SIPG Group coaching session#1 EMP 3_F2F …"
type input "Choose Another File"
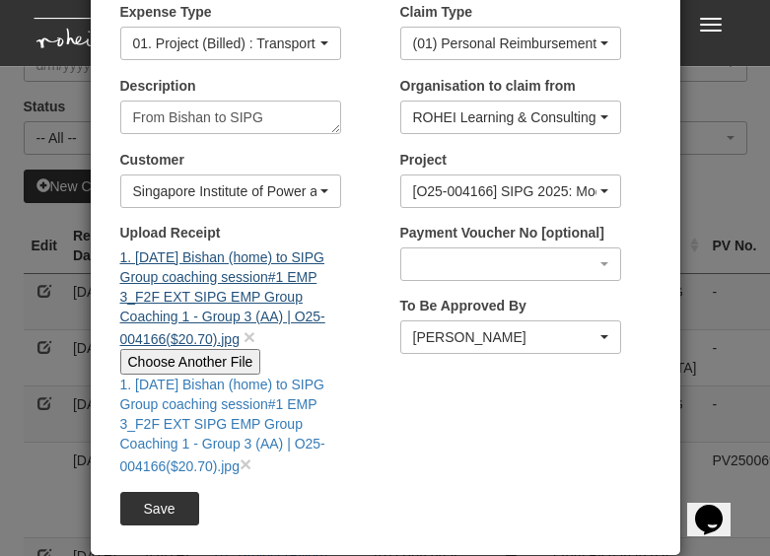
scroll to position [167, 0]
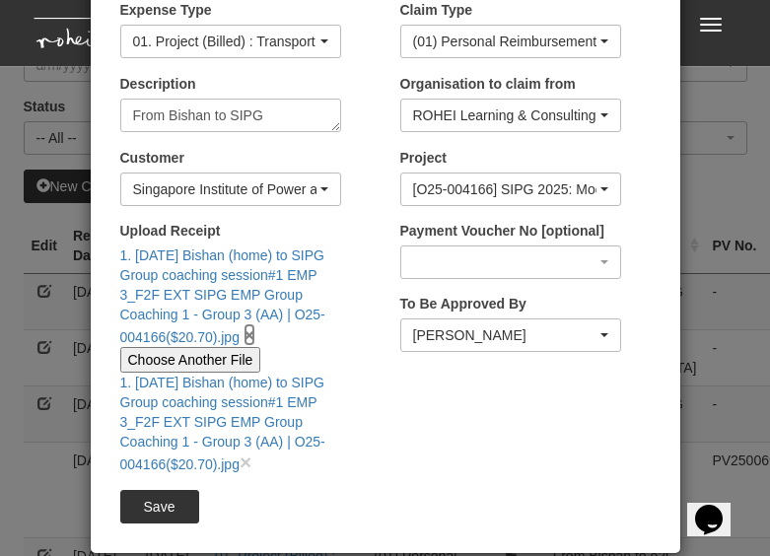
click at [255, 336] on link "×" at bounding box center [250, 334] width 12 height 23
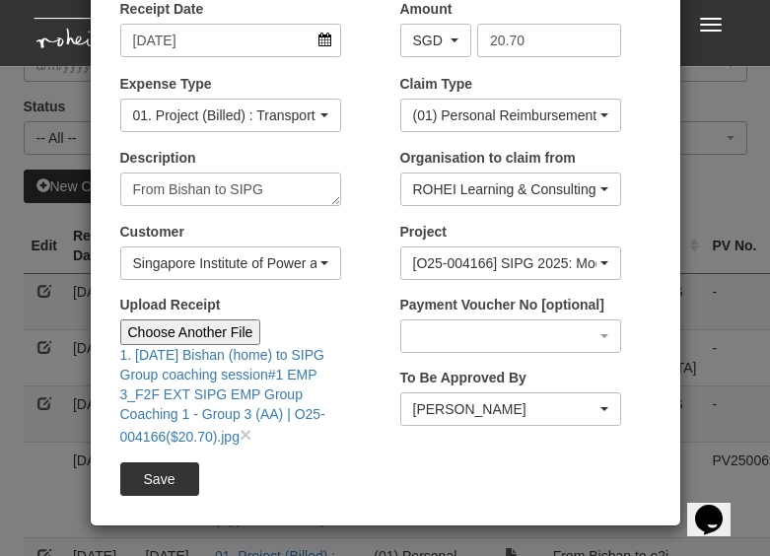
scroll to position [92, 0]
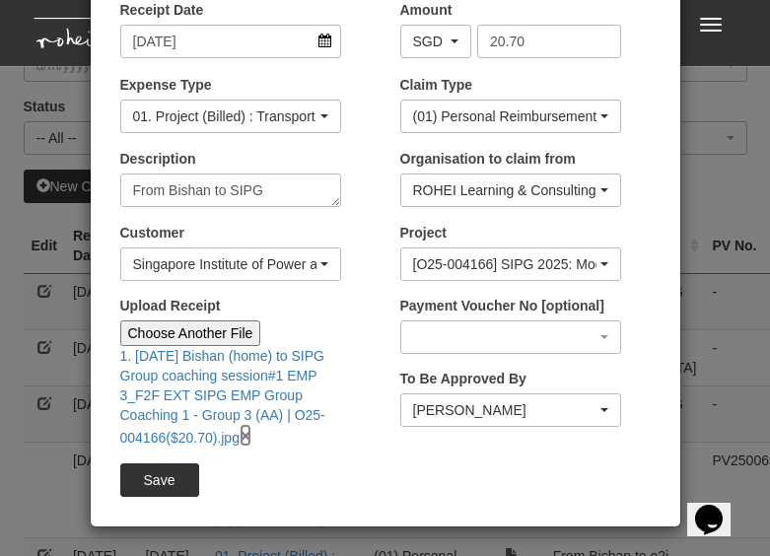
click at [250, 439] on link "×" at bounding box center [246, 435] width 12 height 23
type input "Choose File"
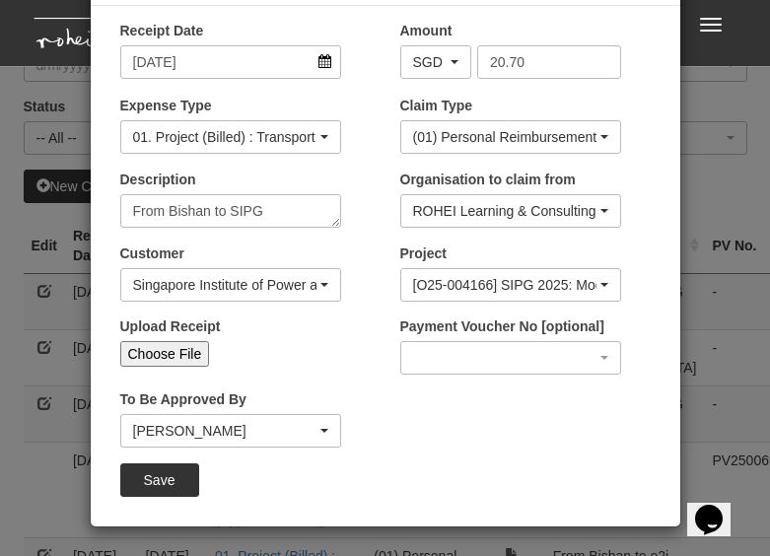
click at [184, 352] on input "Choose File" at bounding box center [165, 354] width 90 height 26
type input "C:\fakepath\1. [DATE] Bishan (home) to SIPG Group coaching session#1 EMP 3_F2F …"
type input "Choose Another File"
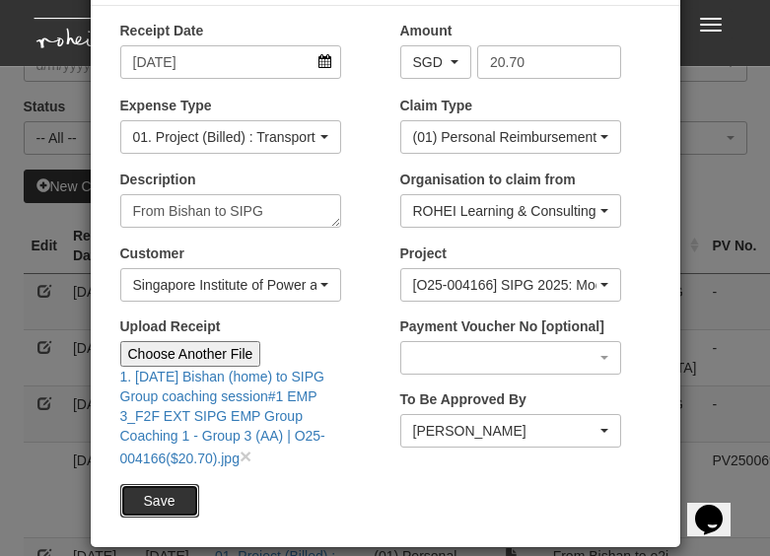
click at [161, 486] on input "Save" at bounding box center [159, 501] width 79 height 34
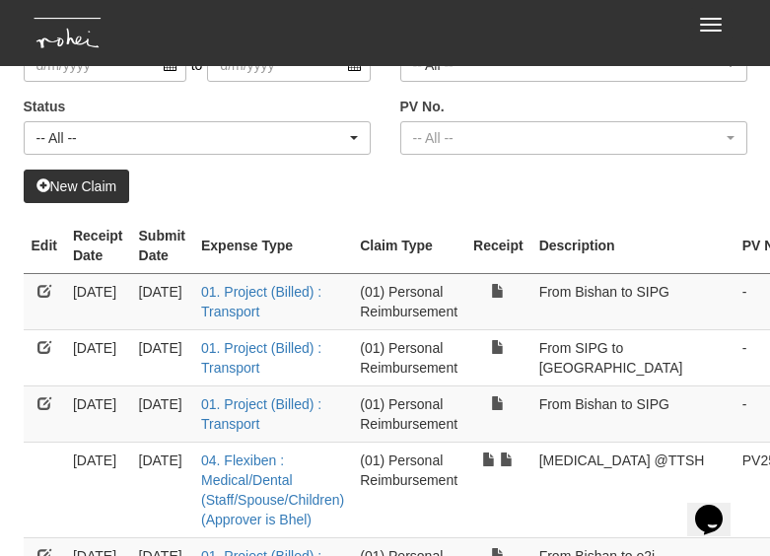
select select "50"
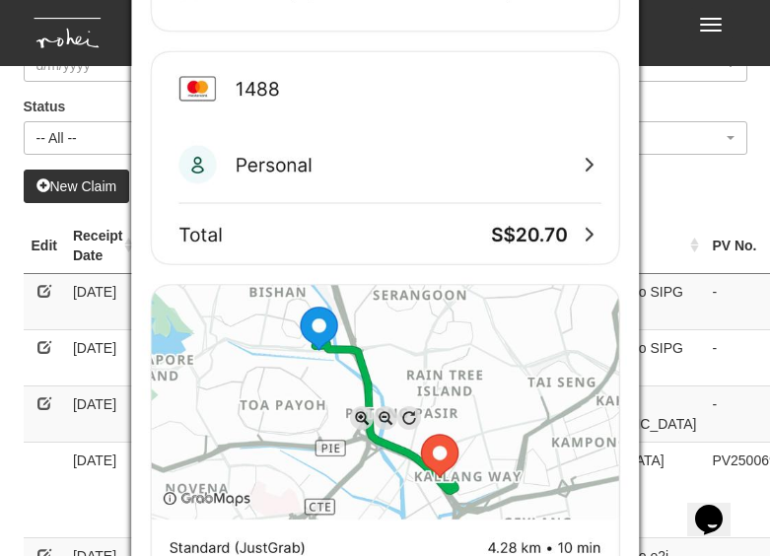
click at [655, 95] on div at bounding box center [385, 278] width 770 height 556
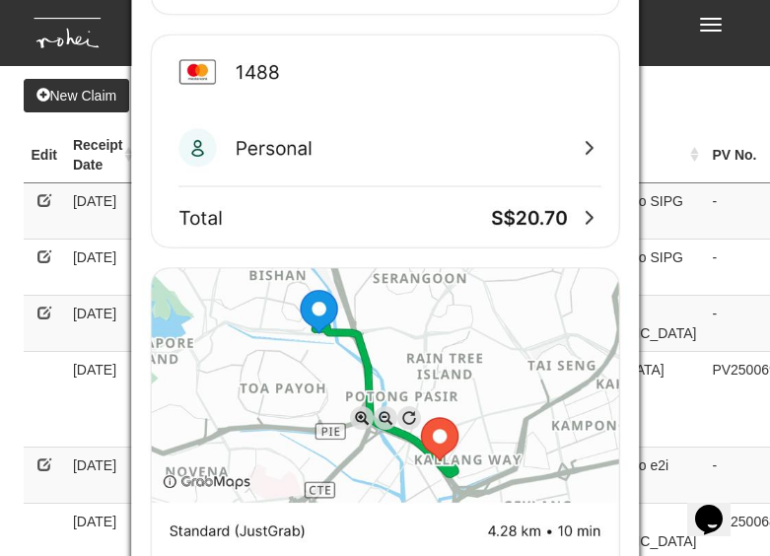
scroll to position [0, 0]
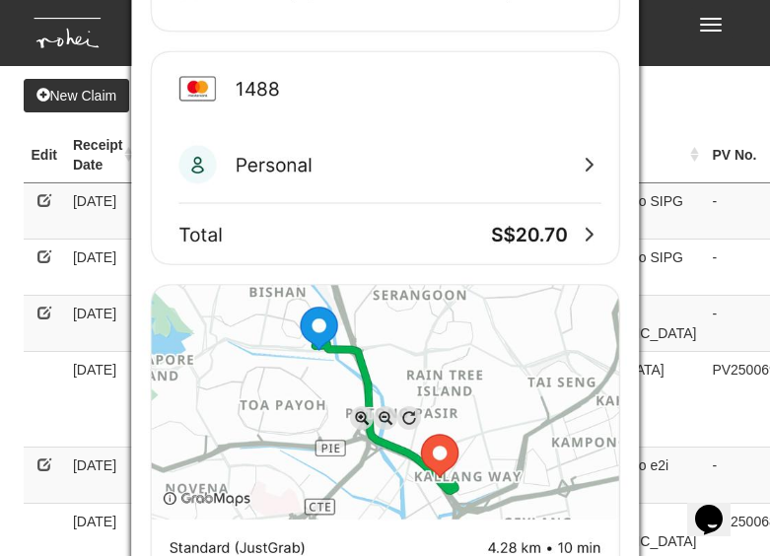
click at [704, 292] on div at bounding box center [385, 278] width 770 height 556
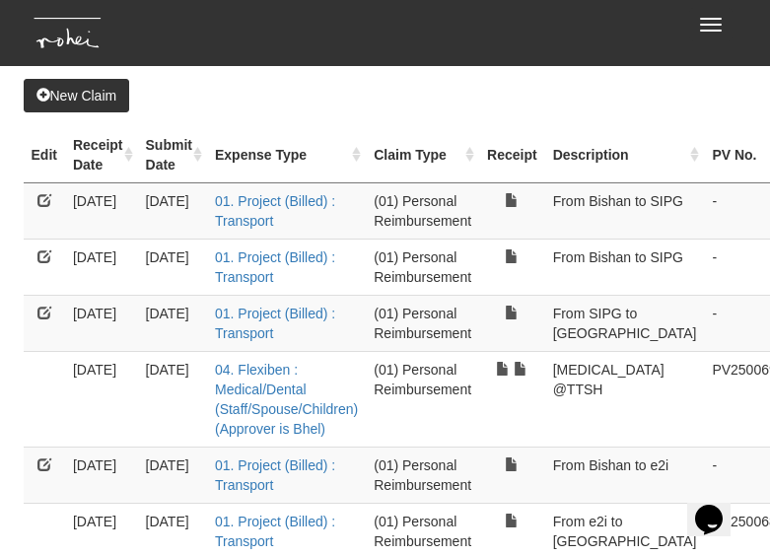
click at [42, 250] on link at bounding box center [44, 257] width 14 height 14
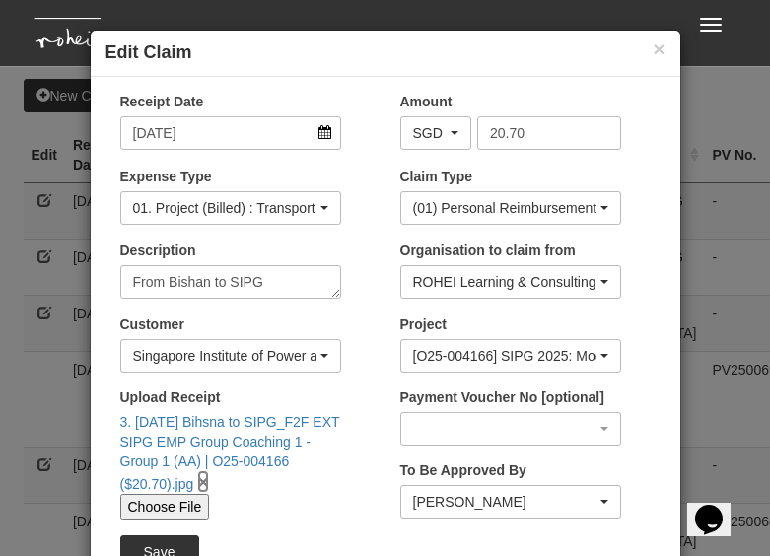
click at [207, 486] on link "×" at bounding box center [203, 481] width 12 height 23
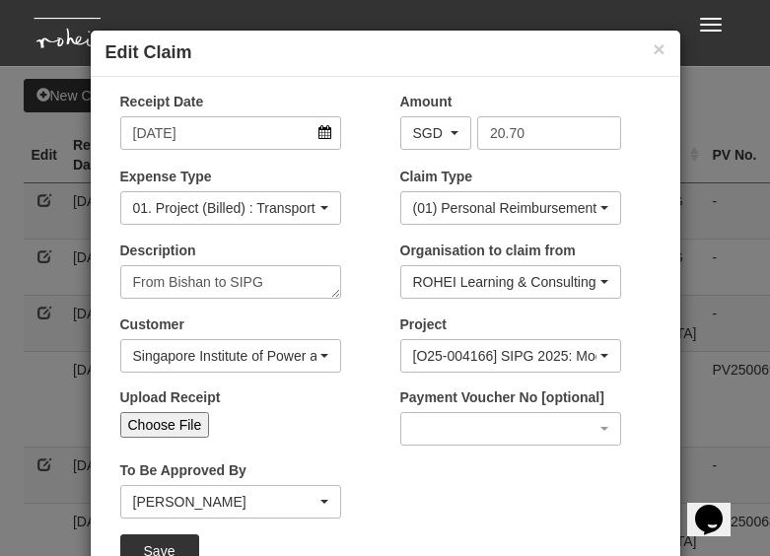
click at [178, 423] on input "Choose File" at bounding box center [165, 425] width 90 height 26
type input "C:\fakepath\3. [DATE] Bishan to SIPG_F2F EXT SIPG EMP Group Coaching 1 - Group …"
type input "Choose Another File"
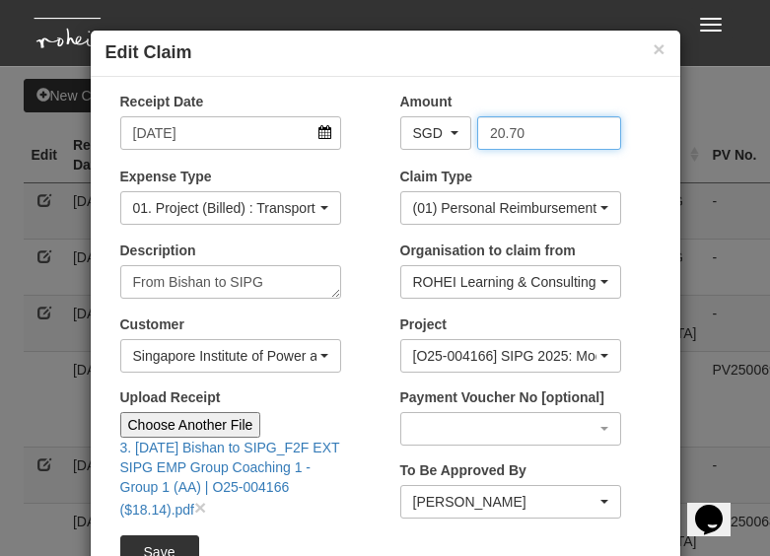
click at [528, 130] on input "20.70" at bounding box center [549, 133] width 144 height 34
type input "18.14"
click at [172, 486] on input "Save" at bounding box center [159, 552] width 79 height 34
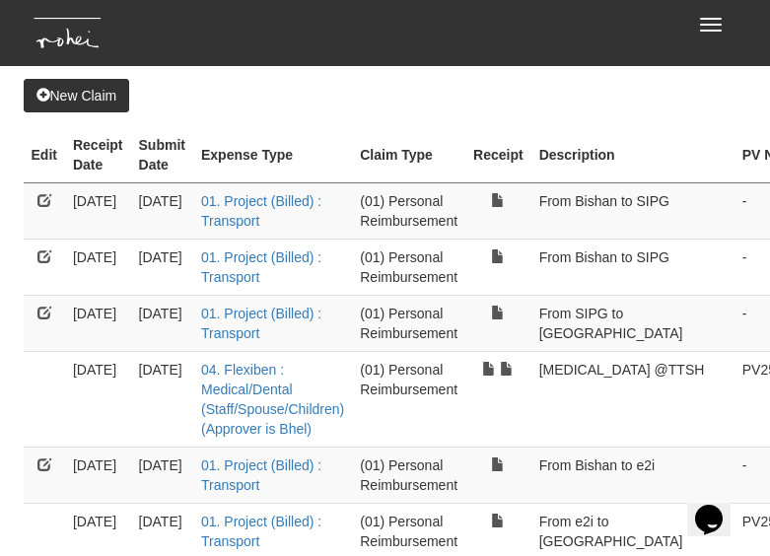
select select "50"
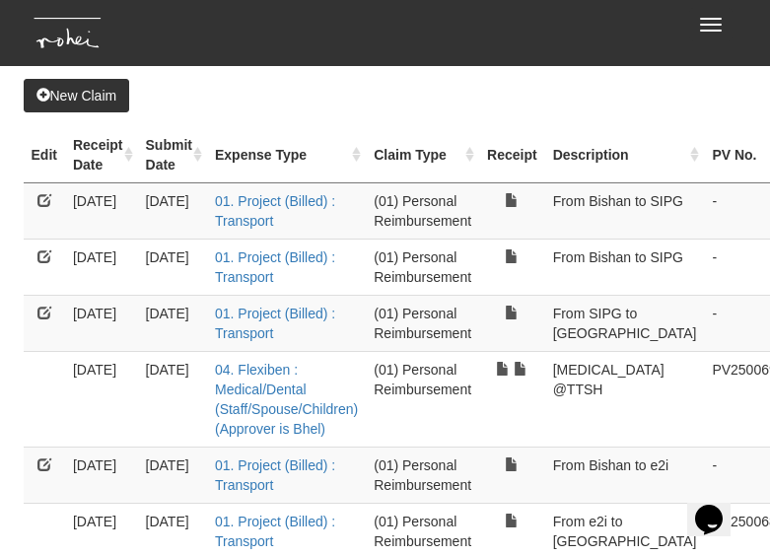
click at [86, 98] on link "New Claim" at bounding box center [77, 96] width 107 height 34
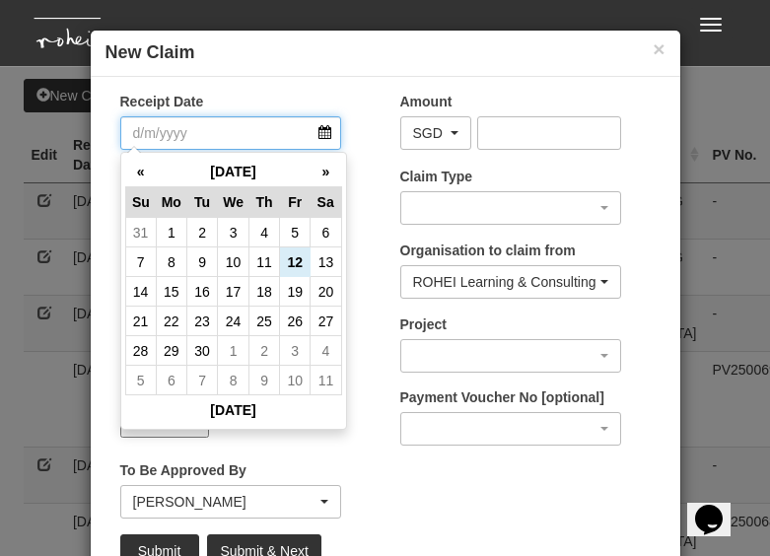
click at [322, 135] on input "Receipt Date" at bounding box center [230, 133] width 221 height 34
click at [208, 266] on td "9" at bounding box center [202, 263] width 31 height 30
type input "[DATE]"
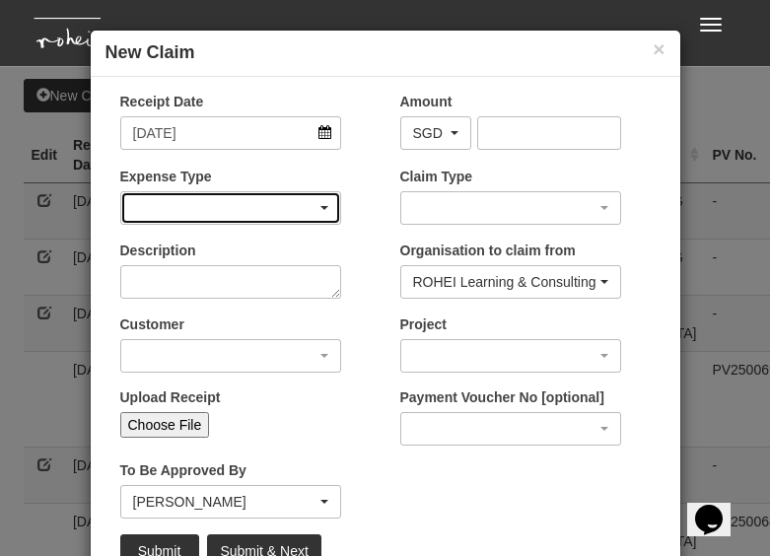
click at [247, 204] on div "button" at bounding box center [230, 208] width 219 height 32
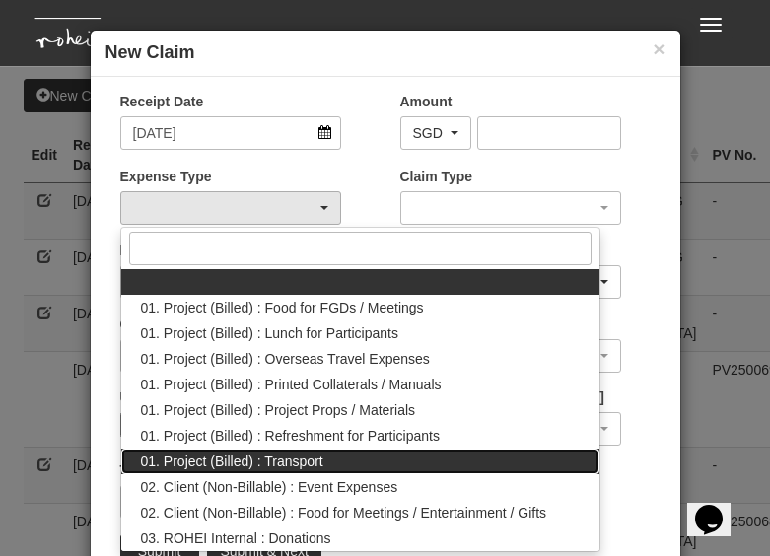
click at [307, 457] on span "01. Project (Billed) : Transport" at bounding box center [232, 462] width 182 height 20
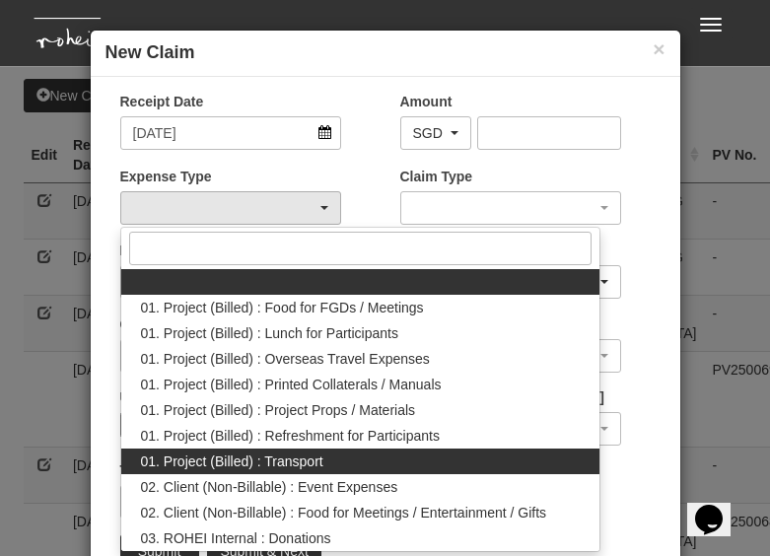
select select "135"
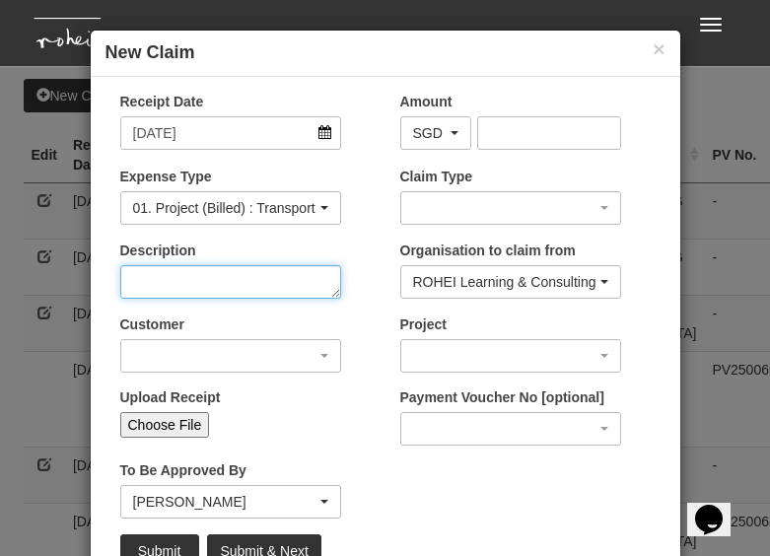
click at [214, 291] on textarea "Description" at bounding box center [230, 282] width 221 height 34
click at [299, 282] on textarea "From SIPG to Toa Payoh Nprth" at bounding box center [230, 282] width 221 height 34
type textarea "From SIPG to Toa Payoh North"
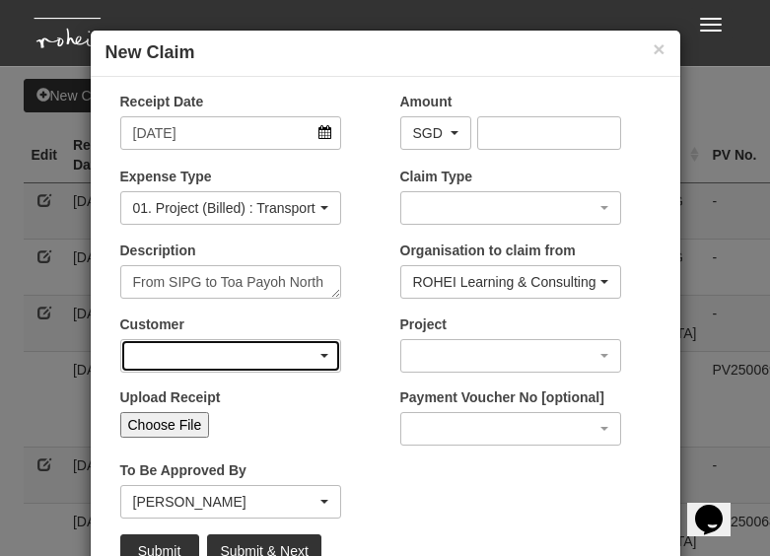
click at [321, 358] on div "button" at bounding box center [230, 356] width 219 height 32
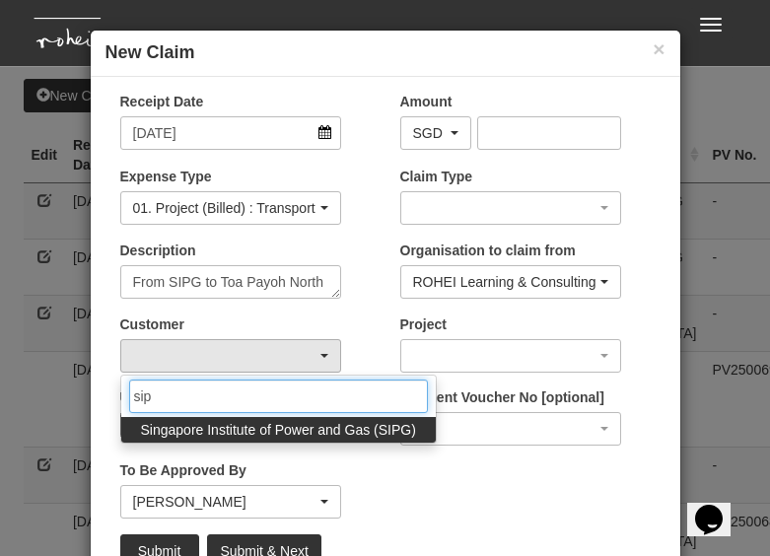
type input "sip"
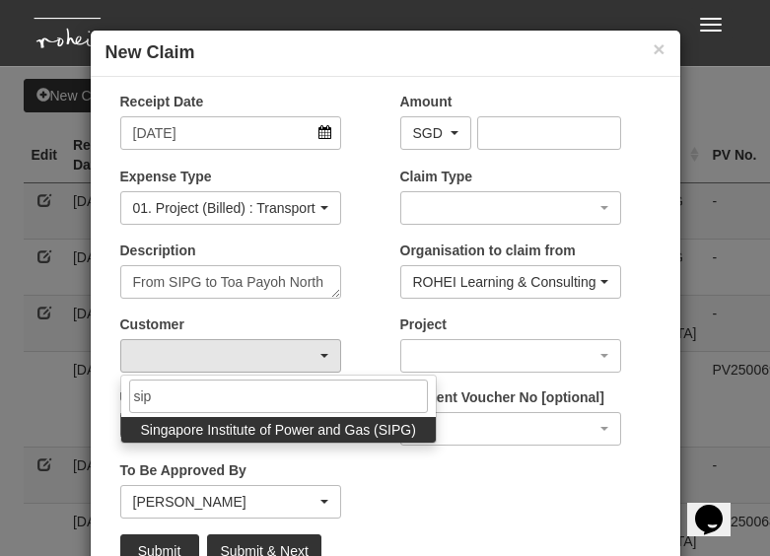
click at [410, 431] on span "Singapore Institute of Power and Gas (SIPG)" at bounding box center [278, 430] width 275 height 20
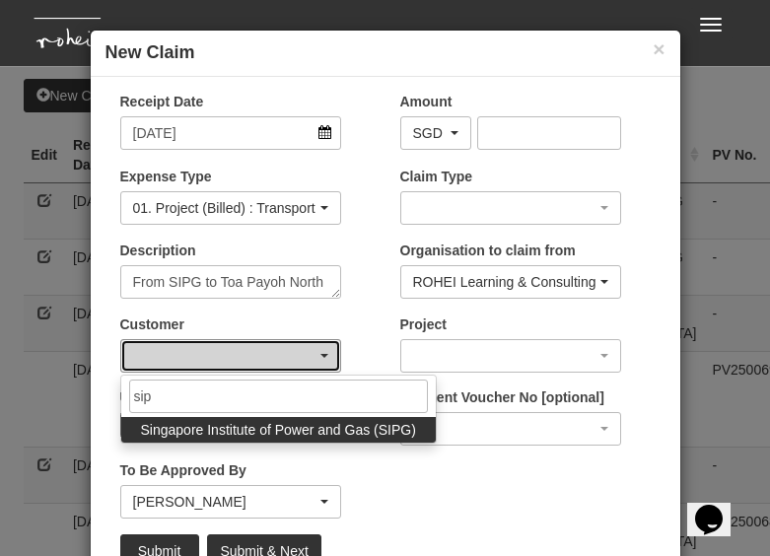
select select "483"
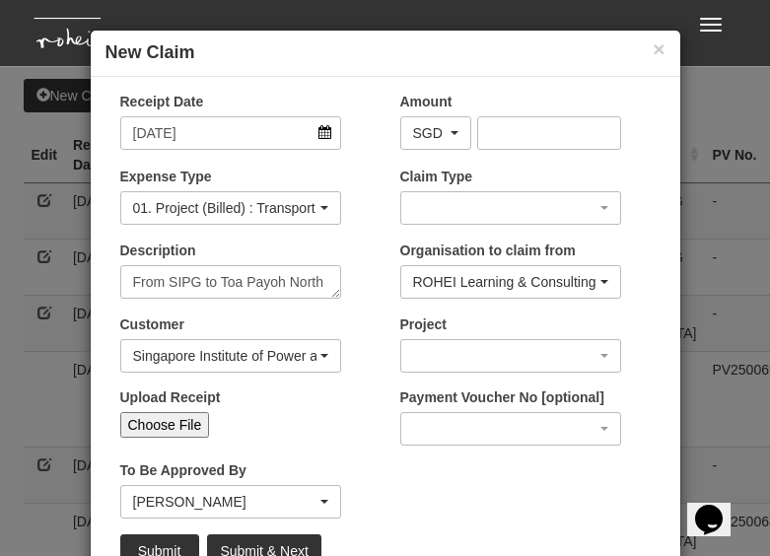
click at [185, 430] on input "Choose File" at bounding box center [165, 425] width 90 height 26
type input "C:\fakepath\4. [DATE] SIPG to Toa Payoh North_F2F EXT SIPG EMP Group Coaching 1…"
type input "Choose Another File"
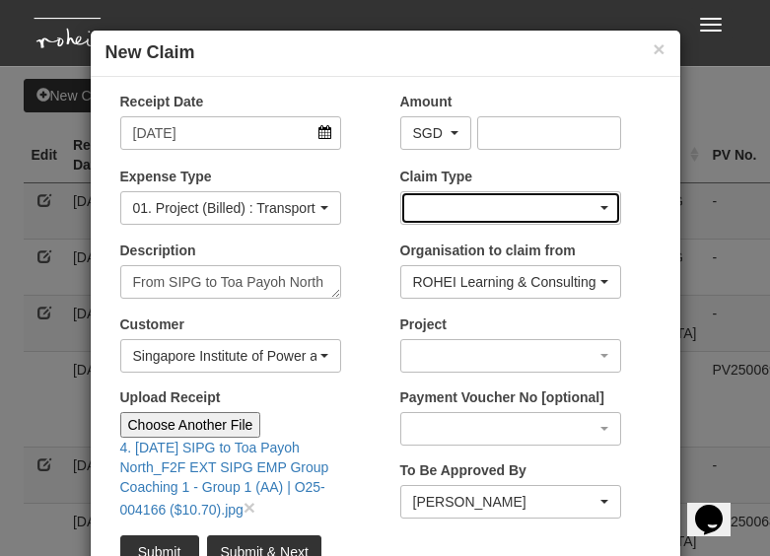
click at [512, 203] on div "button" at bounding box center [510, 208] width 219 height 32
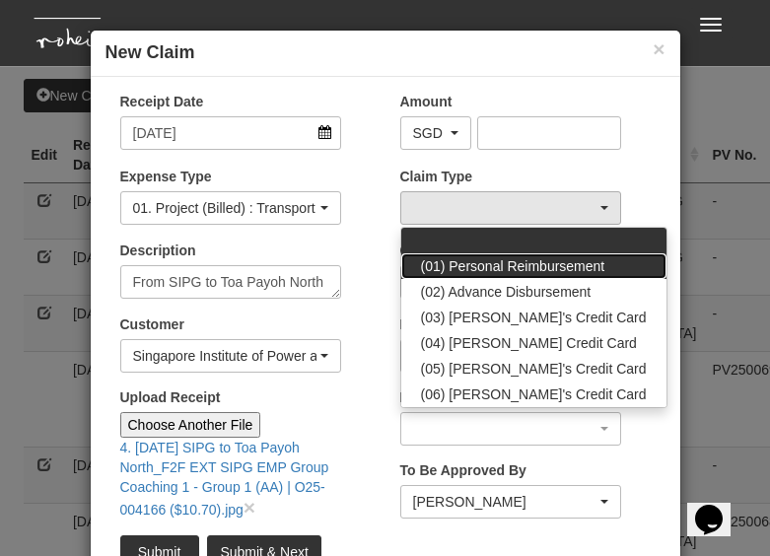
click at [575, 269] on span "(01) Personal Reimbursement" at bounding box center [513, 266] width 184 height 20
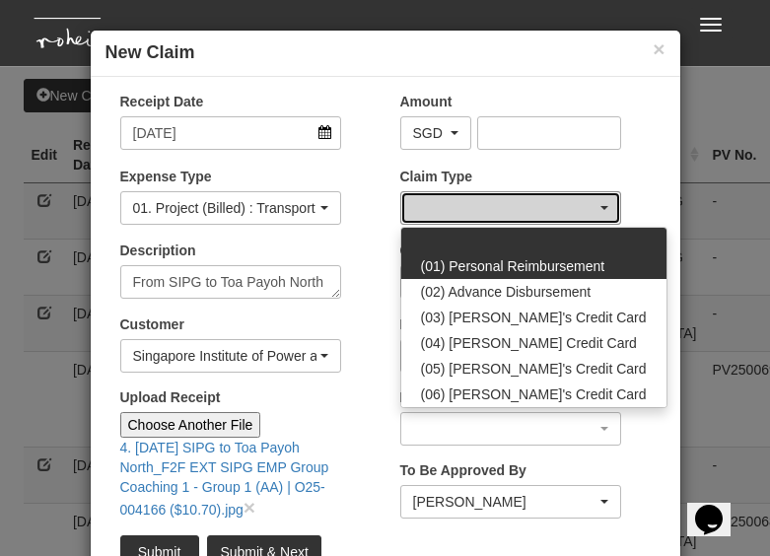
select select "14"
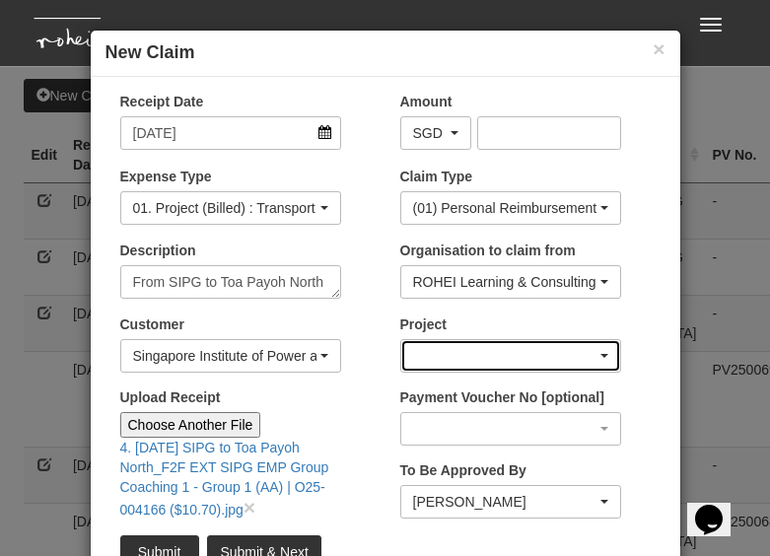
click at [506, 361] on div "button" at bounding box center [510, 356] width 219 height 32
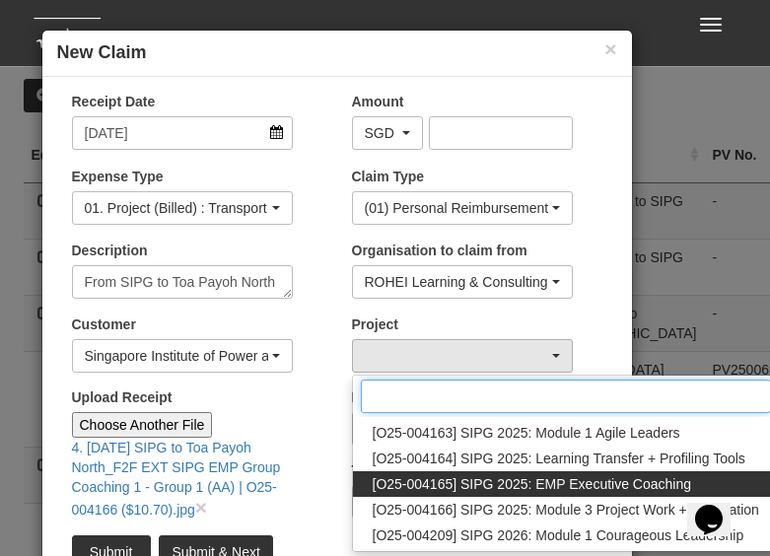
scroll to position [299, 0]
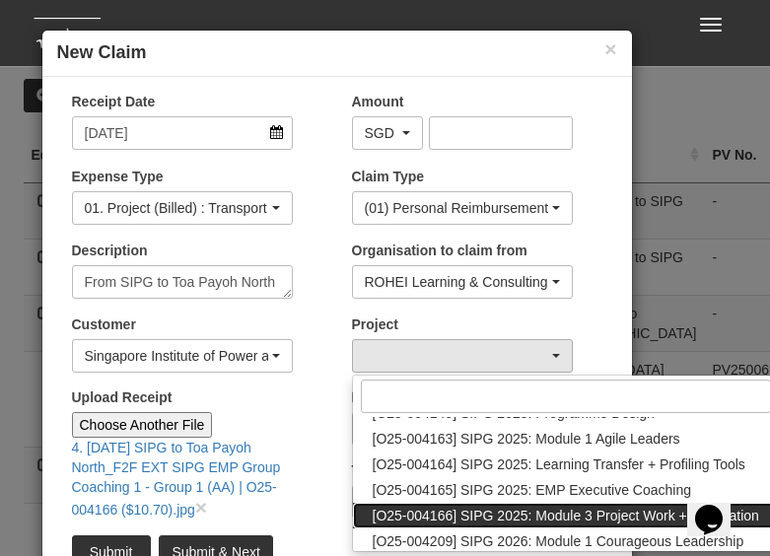
click at [569, 486] on span "[O25-004166] SIPG 2025: Module 3 Project Work + Graduation" at bounding box center [566, 516] width 387 height 20
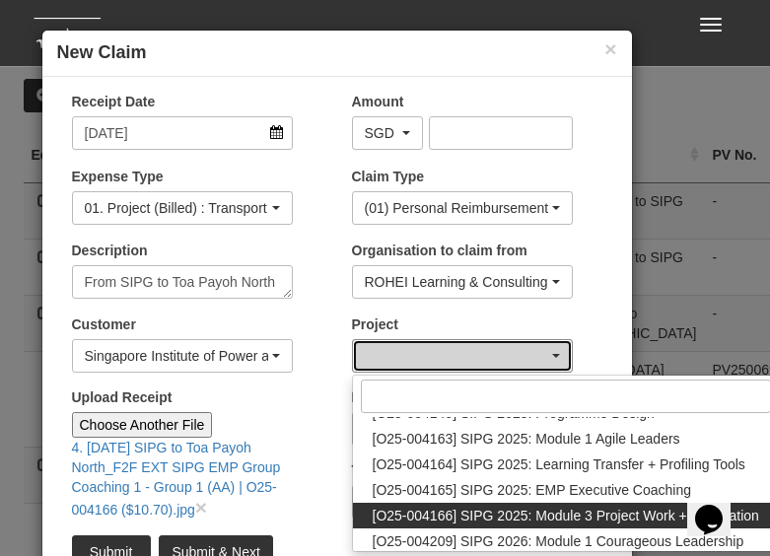
select select "2788"
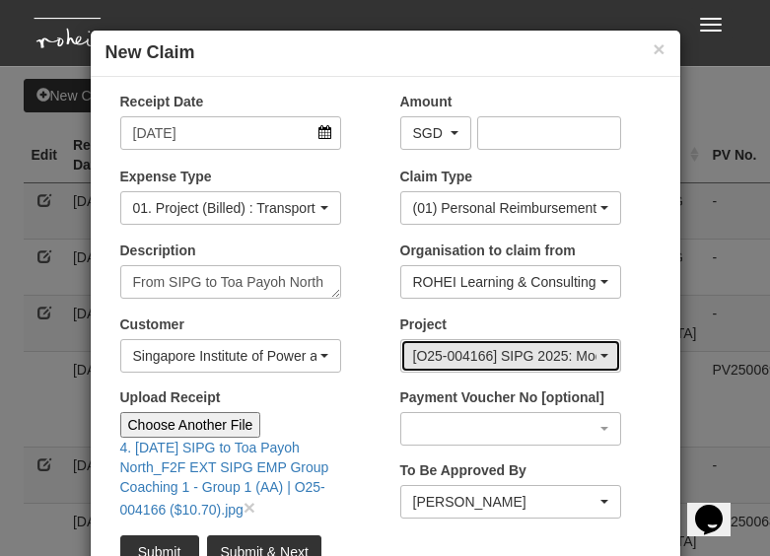
scroll to position [0, 0]
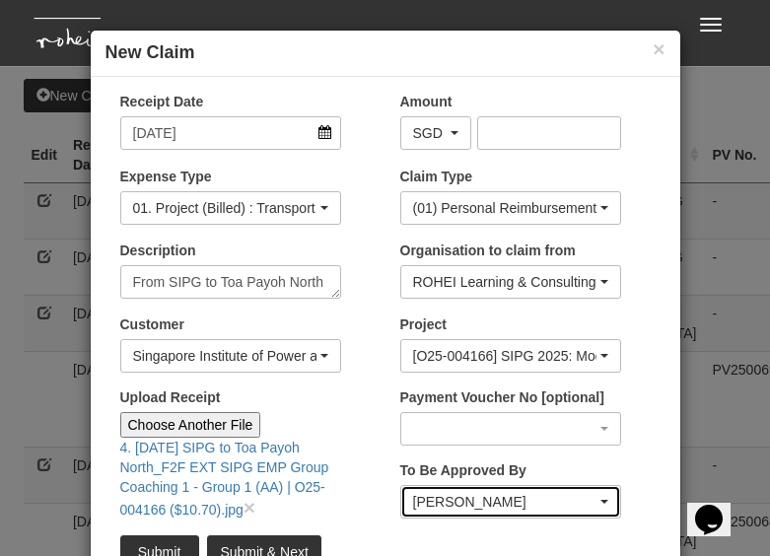
click at [605, 486] on div "[PERSON_NAME]" at bounding box center [510, 502] width 195 height 20
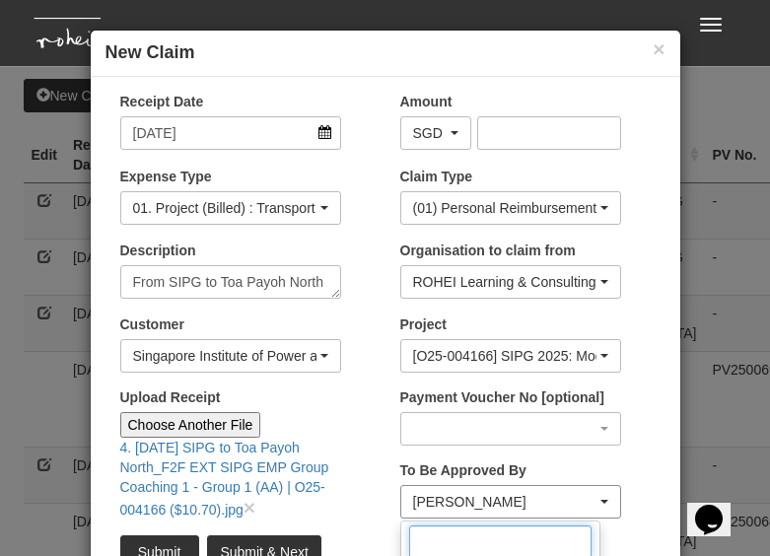
scroll to position [2, 0]
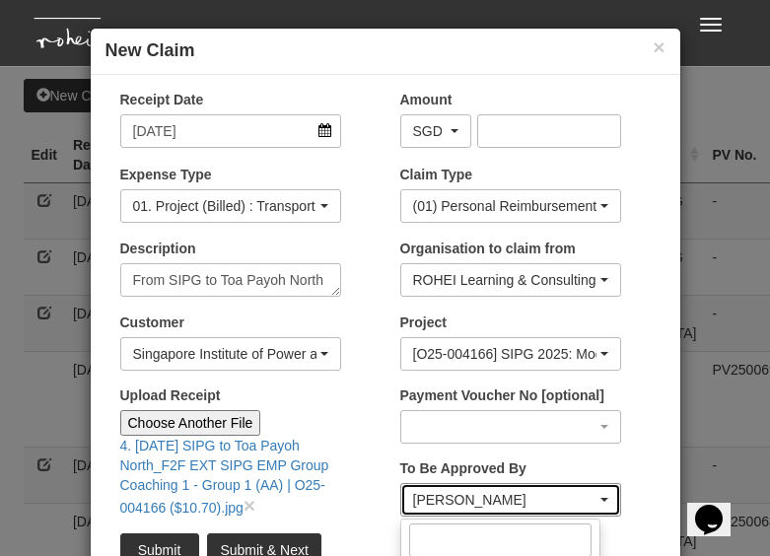
click at [609, 486] on div "[PERSON_NAME]" at bounding box center [510, 500] width 219 height 32
click at [607, 486] on div "[PERSON_NAME]" at bounding box center [510, 500] width 195 height 20
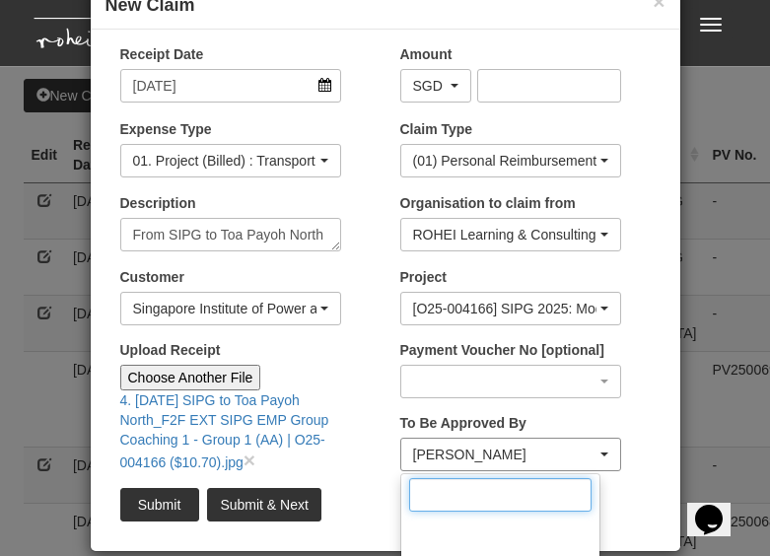
scroll to position [86, 0]
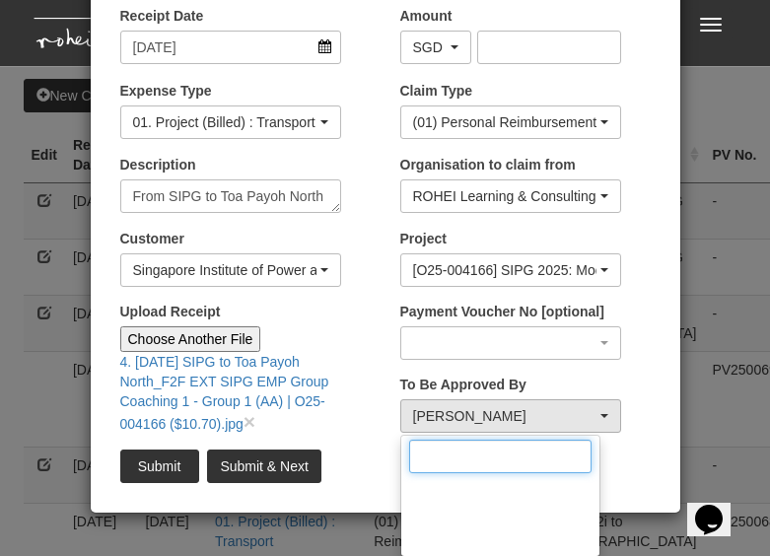
click at [495, 464] on input "Search" at bounding box center [500, 457] width 182 height 34
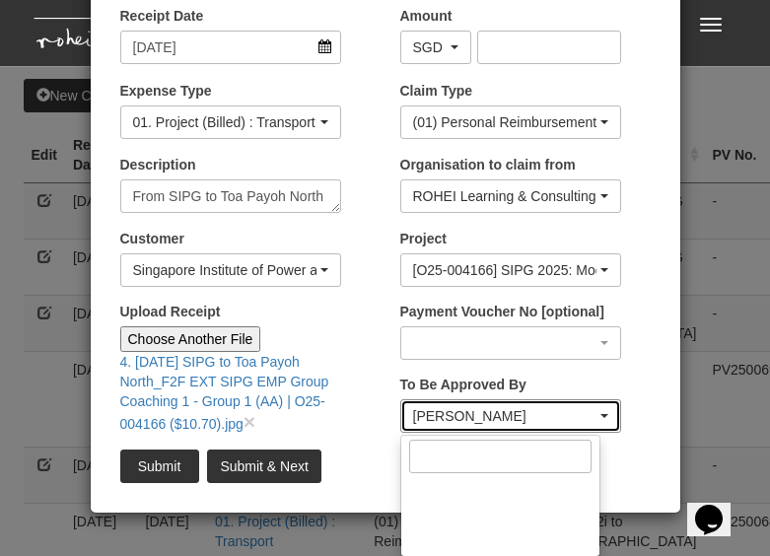
click at [603, 414] on span "button" at bounding box center [605, 416] width 8 height 4
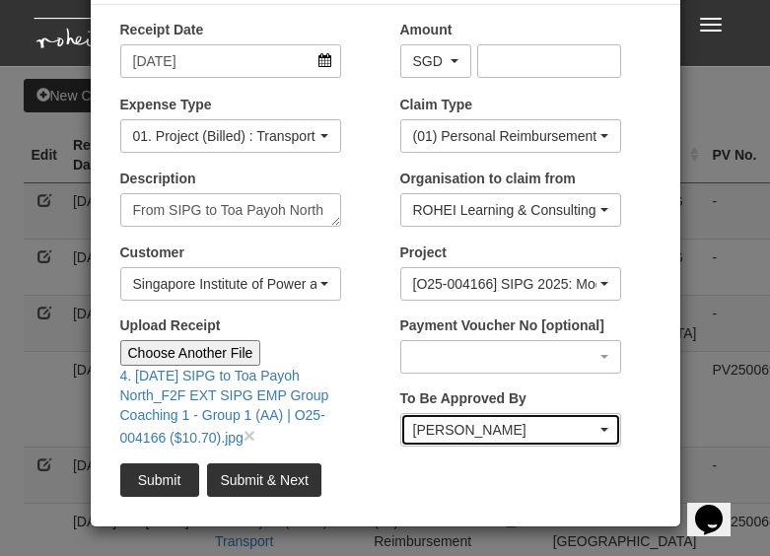
click at [495, 422] on div "[PERSON_NAME]" at bounding box center [504, 430] width 183 height 20
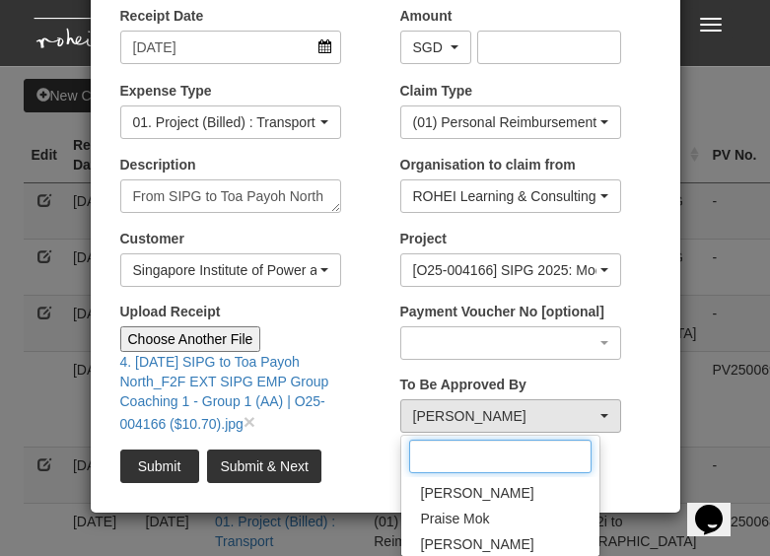
scroll to position [323, 0]
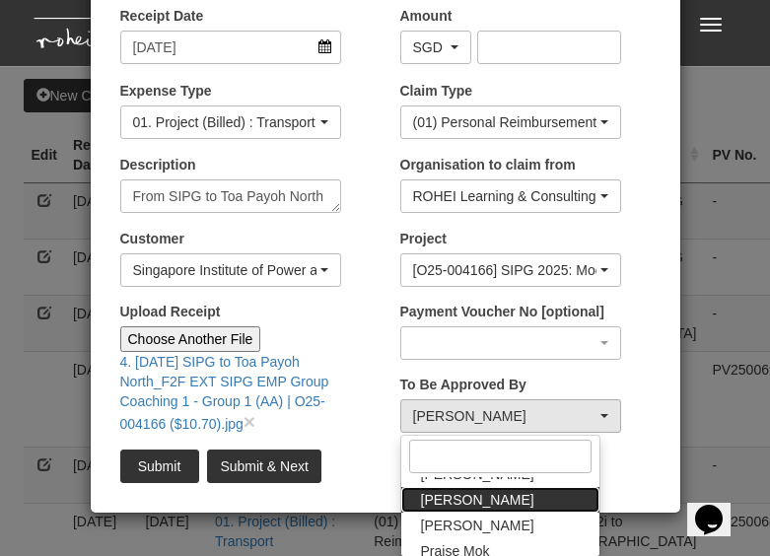
click at [517, 486] on link "[PERSON_NAME]" at bounding box center [500, 500] width 198 height 26
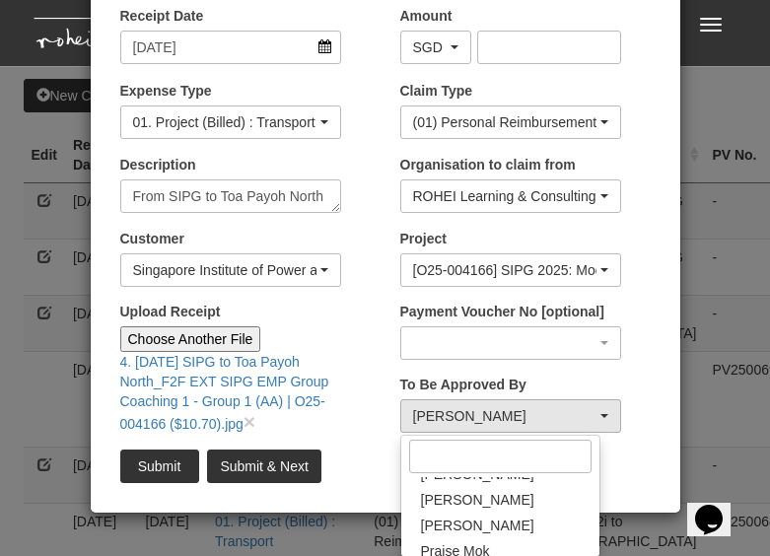
select select "34494e3c-fa1c-4f5c-8164-1b5a8a5feac6"
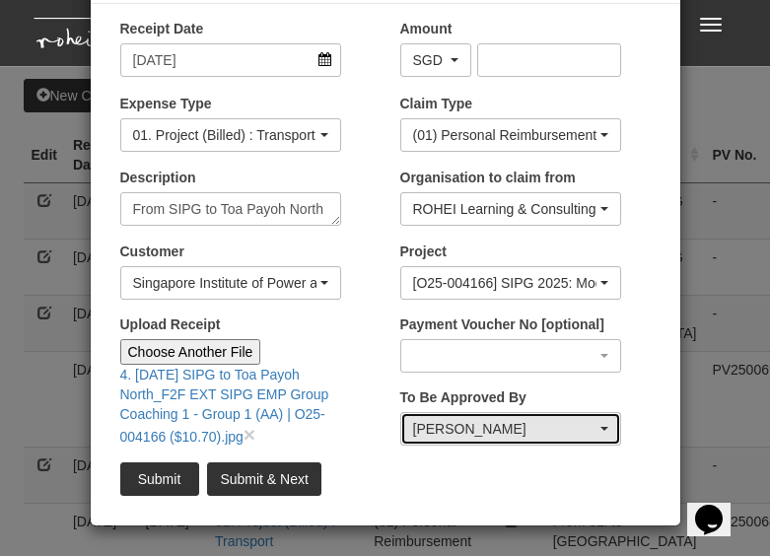
scroll to position [72, 0]
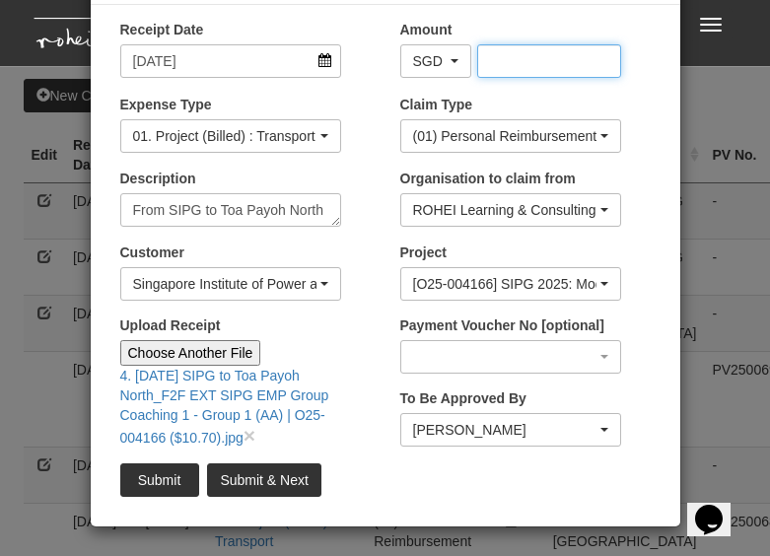
click at [501, 57] on input "Amount" at bounding box center [549, 61] width 144 height 34
type input "10.70"
click at [161, 475] on input "Submit" at bounding box center [159, 481] width 79 height 34
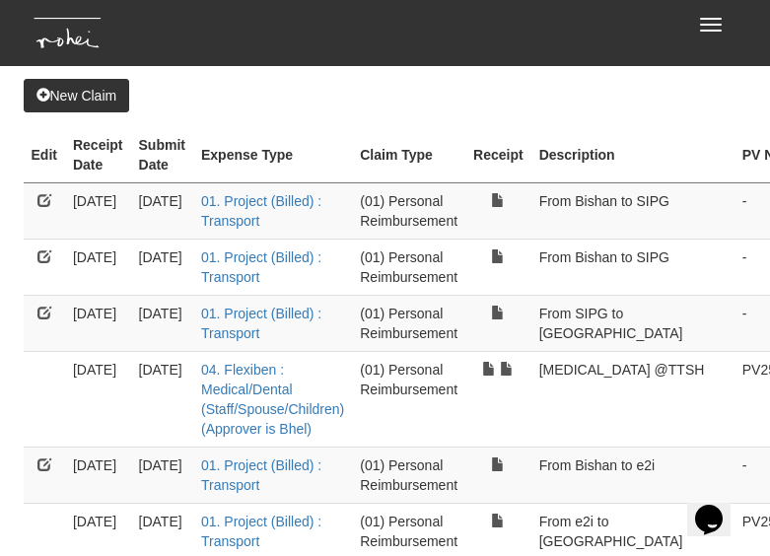
select select "50"
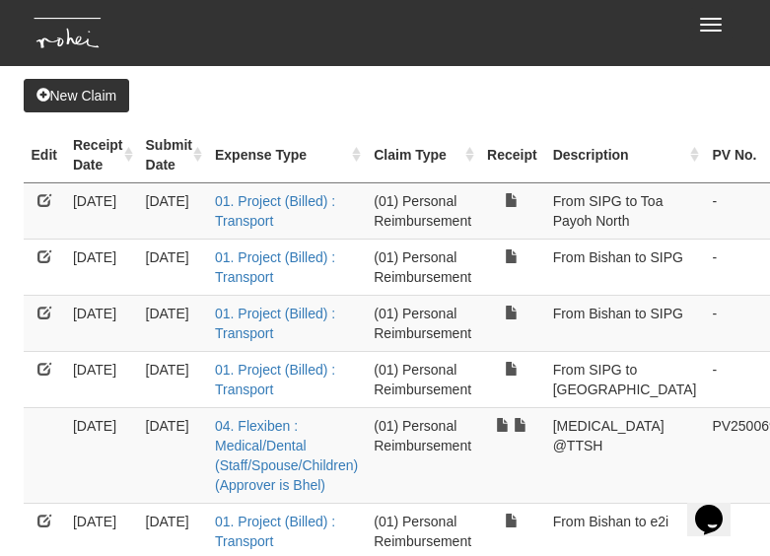
click at [100, 86] on link "New Claim" at bounding box center [77, 96] width 107 height 34
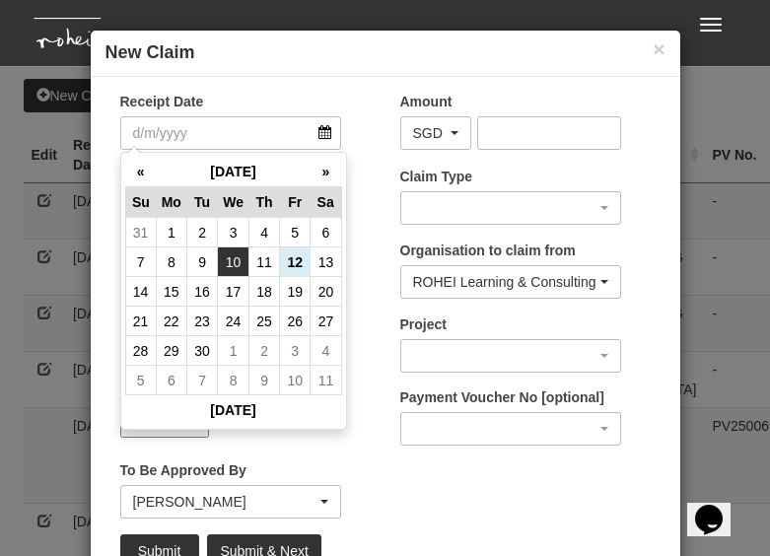
click at [234, 264] on td "10" at bounding box center [234, 263] width 32 height 30
type input "[DATE]"
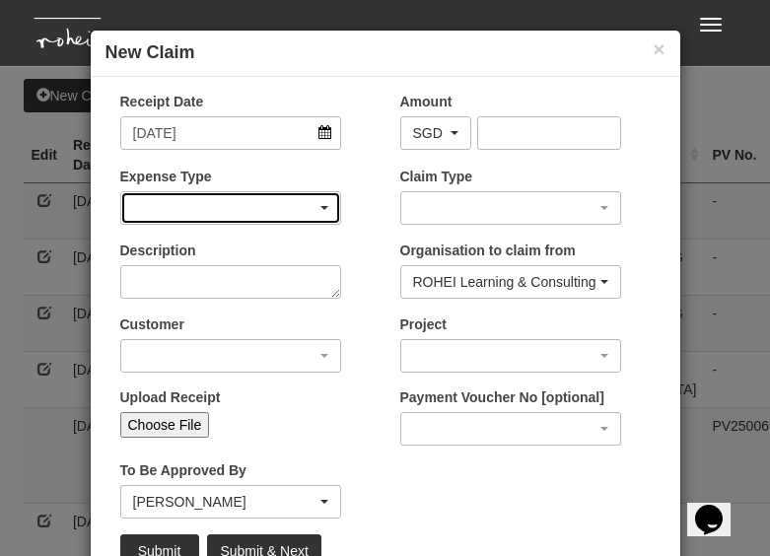
click at [241, 211] on div "button" at bounding box center [230, 208] width 219 height 32
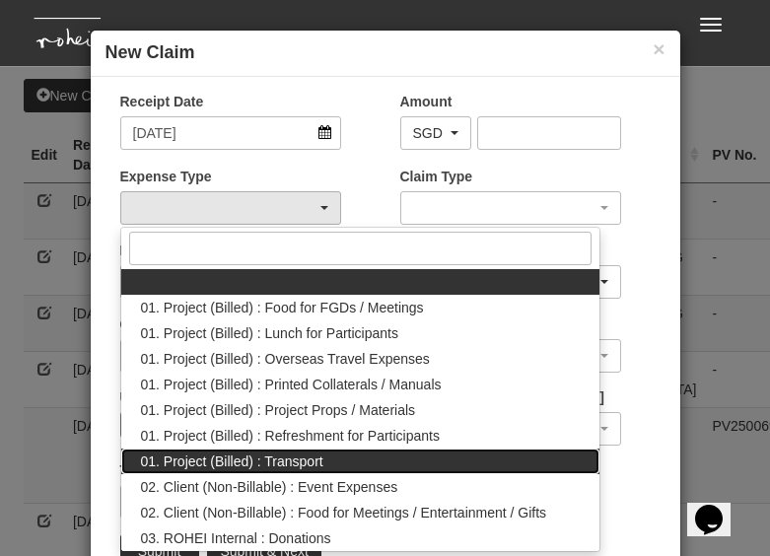
click at [283, 466] on span "01. Project (Billed) : Transport" at bounding box center [232, 462] width 182 height 20
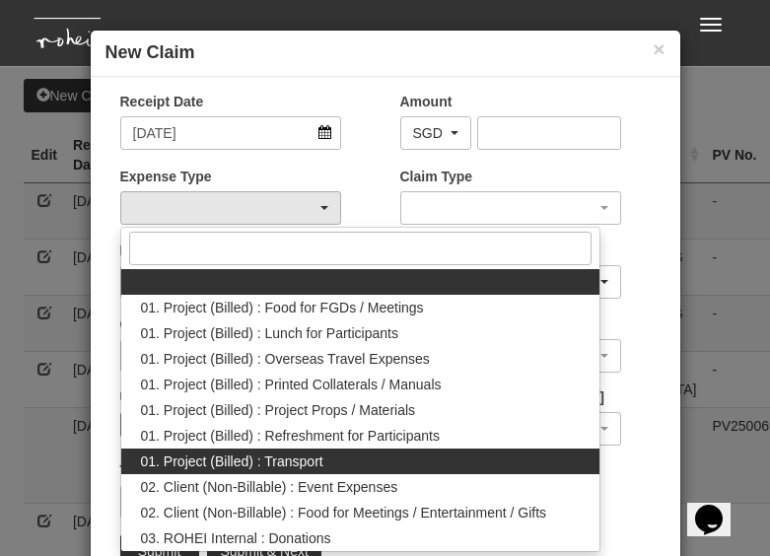
select select "135"
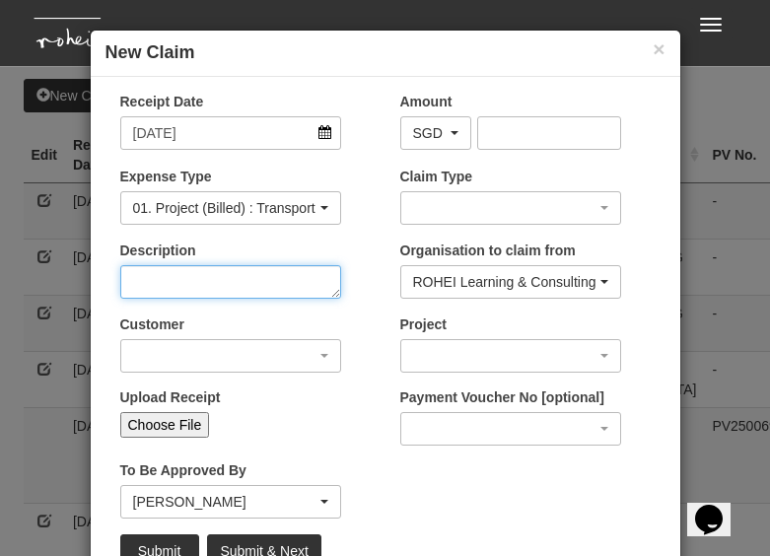
click at [241, 282] on textarea "Description" at bounding box center [230, 282] width 221 height 34
type textarea "From e2i to [GEOGRAPHIC_DATA]"
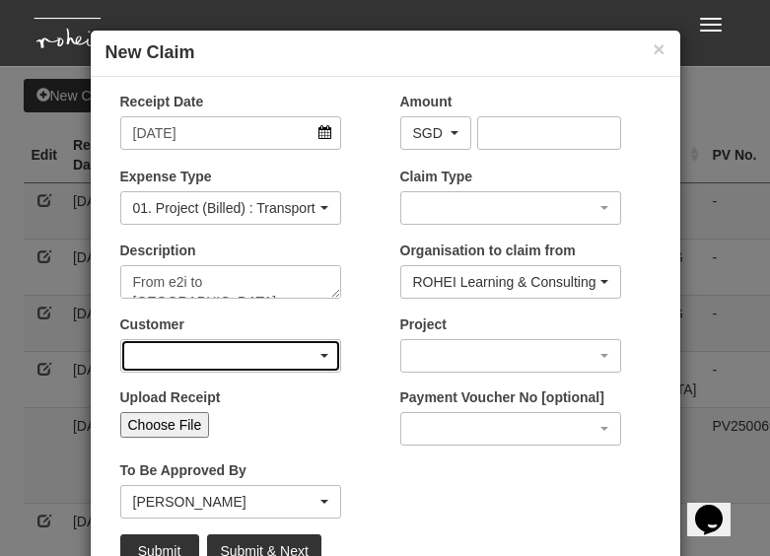
click at [231, 355] on div "button" at bounding box center [230, 356] width 219 height 32
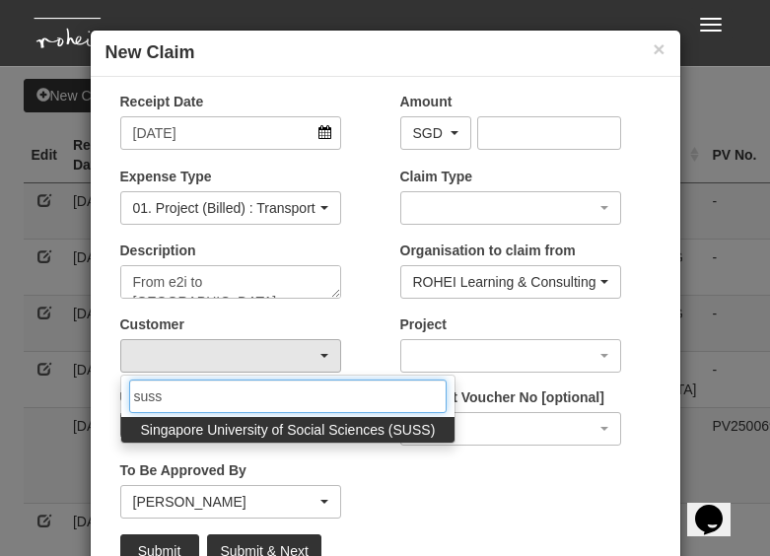
type input "suss"
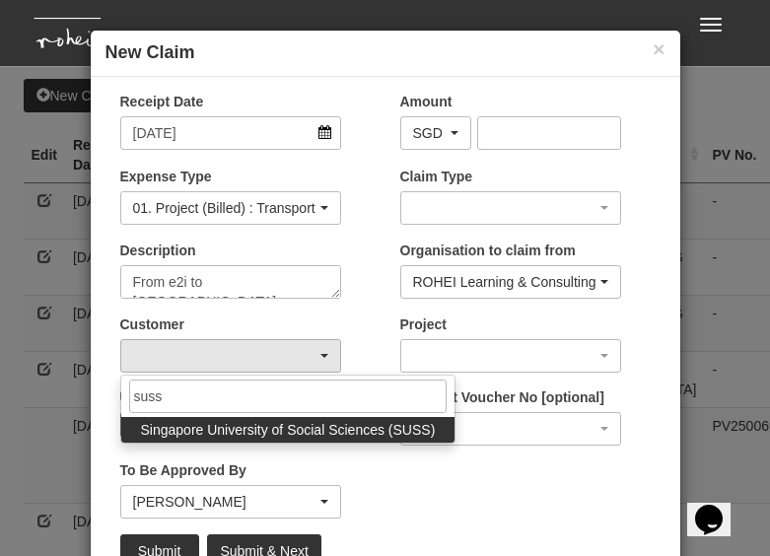
click at [298, 437] on span "Singapore University of Social Sciences (SUSS)" at bounding box center [288, 430] width 295 height 20
select select "457"
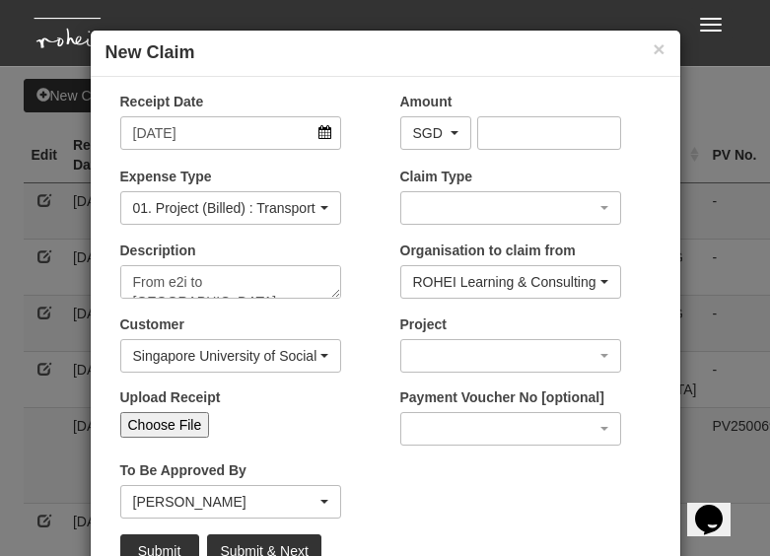
click at [182, 424] on input "Choose File" at bounding box center [165, 425] width 90 height 26
type input "C:\fakepath\5. [DATE] e2i to Bishan F2F SUSS 8Hr Managing Change ACL1 Run 4:4 (…"
type input "Choose Another File"
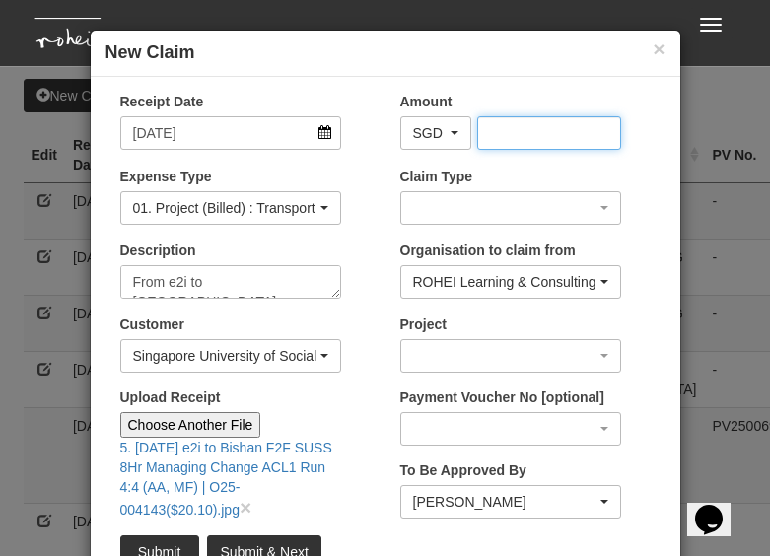
click at [523, 130] on input "Amount" at bounding box center [549, 133] width 144 height 34
type input "20.10"
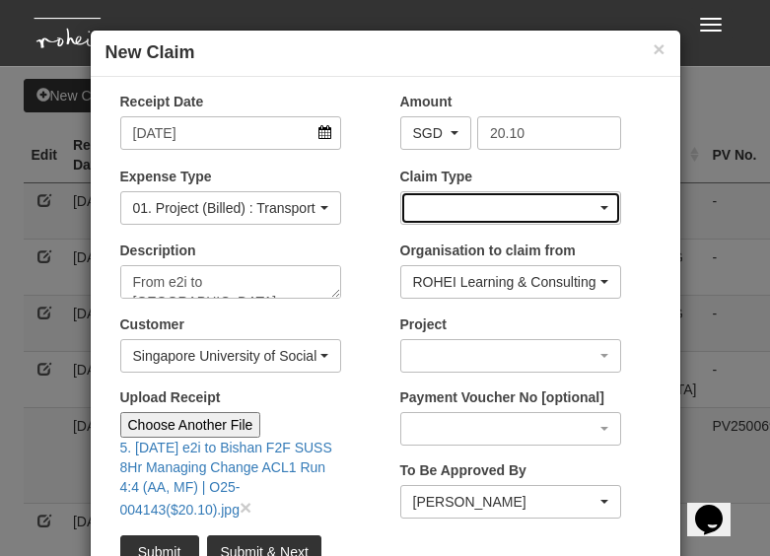
click at [538, 217] on div "button" at bounding box center [510, 208] width 219 height 32
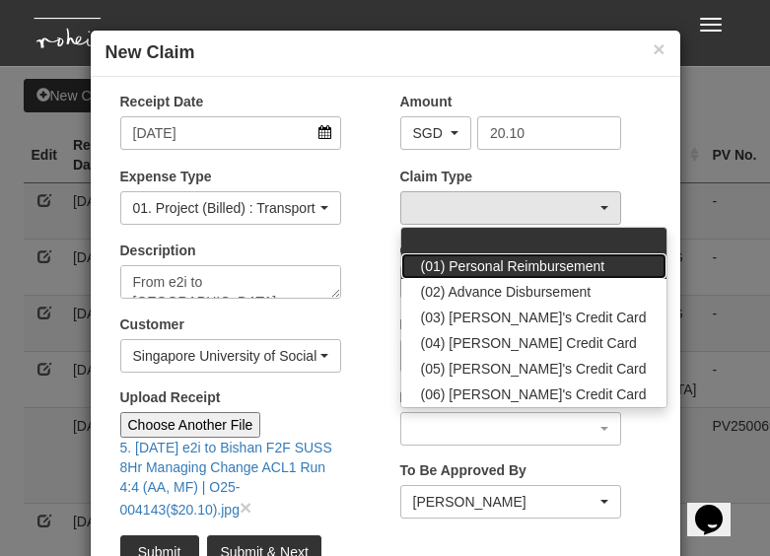
click at [537, 261] on span "(01) Personal Reimbursement" at bounding box center [513, 266] width 184 height 20
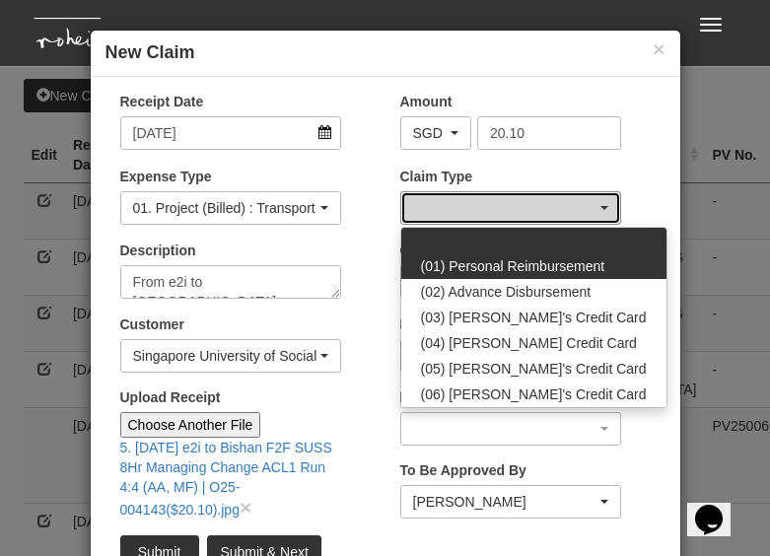
select select "14"
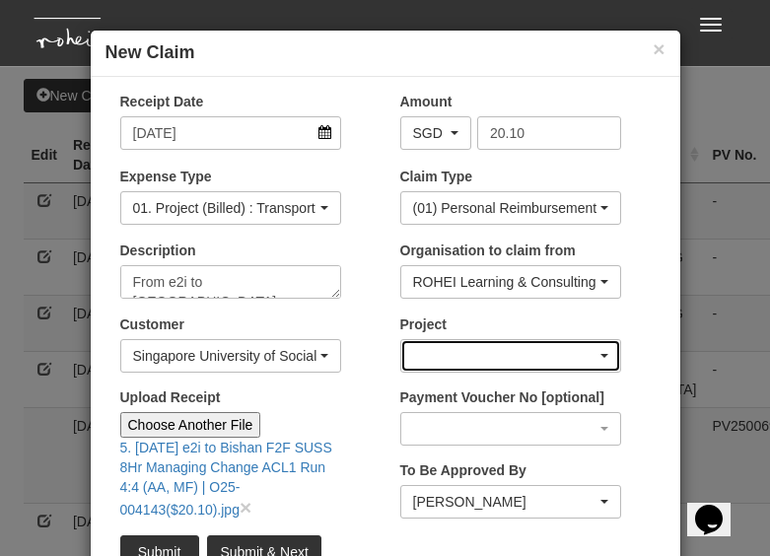
click at [521, 357] on div "button" at bounding box center [510, 356] width 219 height 32
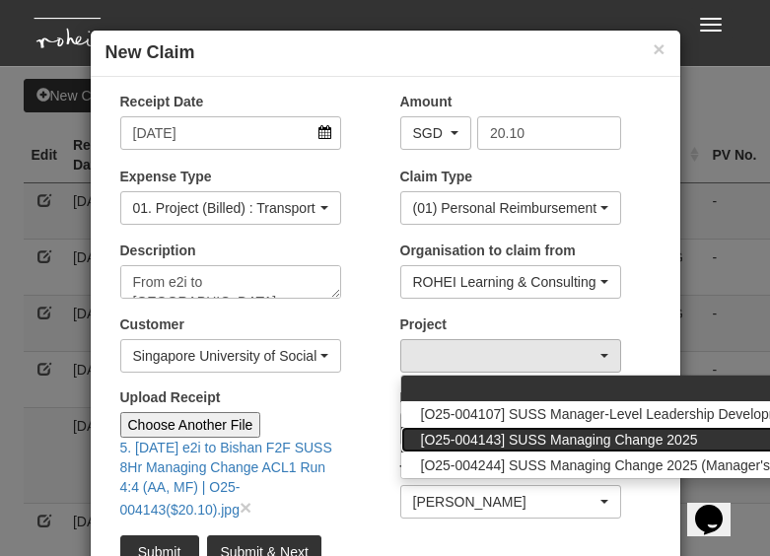
click at [598, 442] on span "[O25-004143] SUSS Managing Change 2025" at bounding box center [559, 440] width 277 height 20
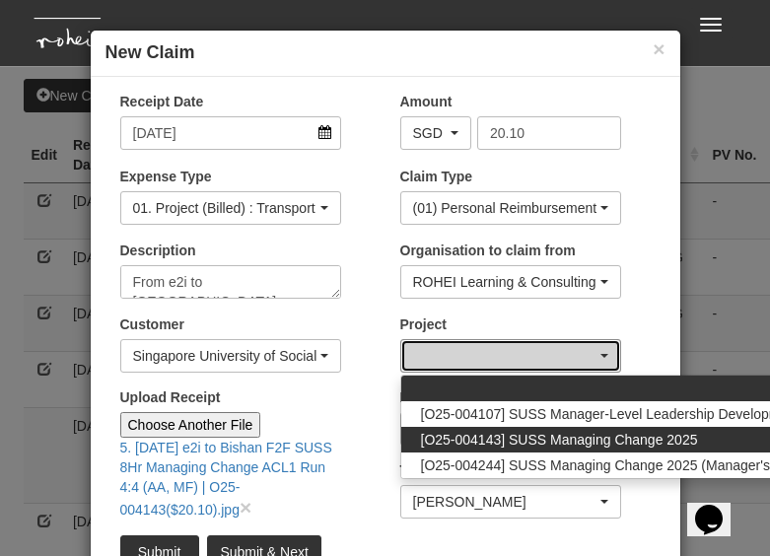
select select "2771"
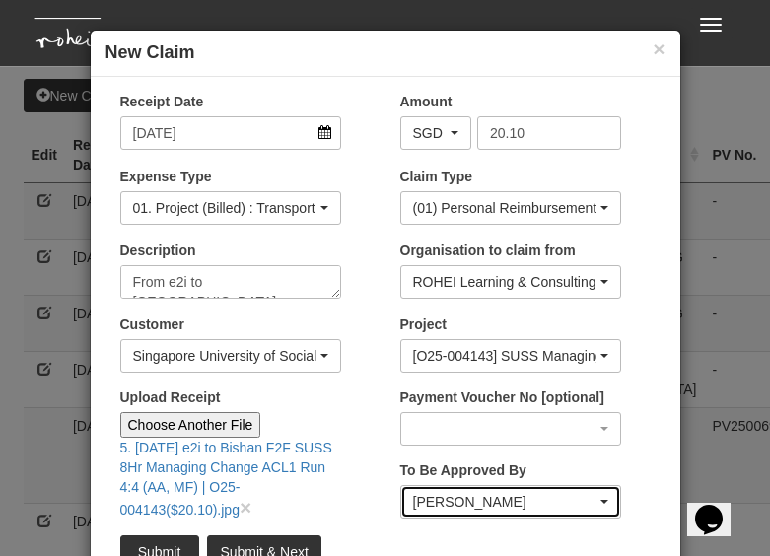
click at [602, 486] on span "button" at bounding box center [605, 502] width 8 height 4
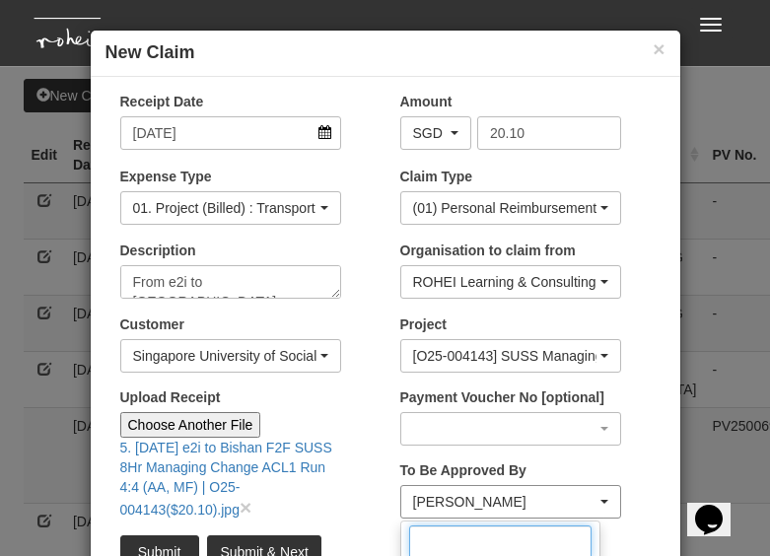
scroll to position [2, 0]
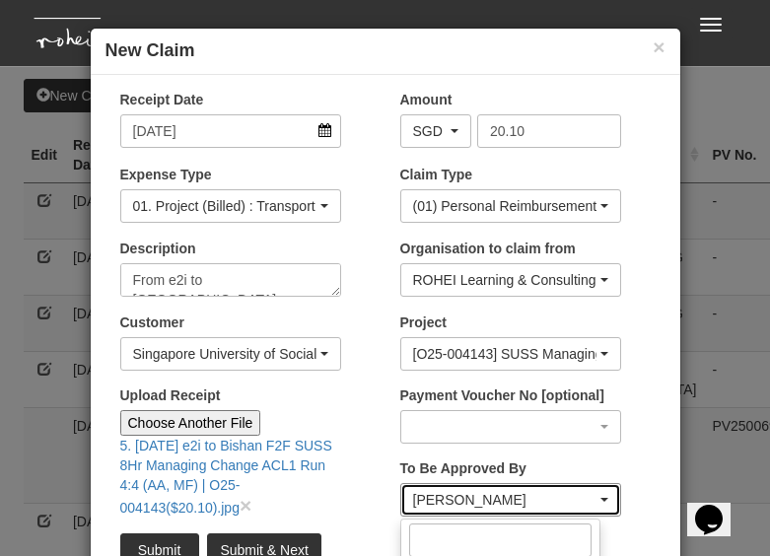
click at [602, 486] on span "button" at bounding box center [605, 500] width 8 height 4
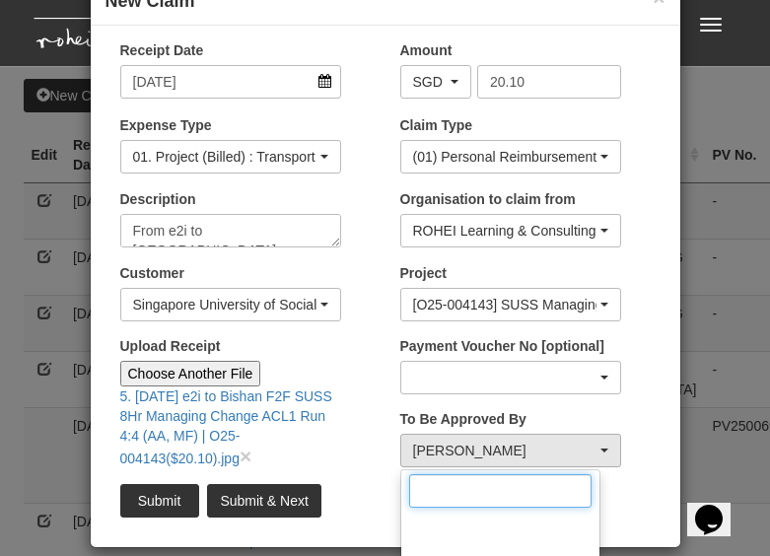
scroll to position [86, 0]
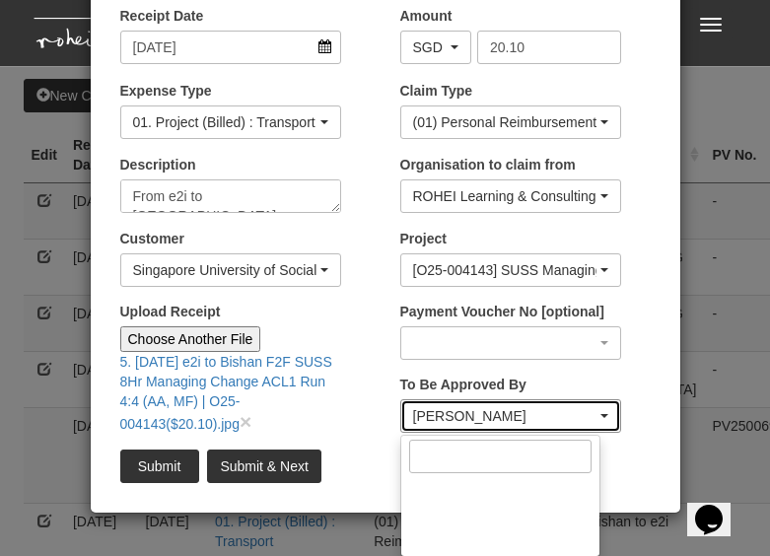
click at [604, 420] on div "[PERSON_NAME]" at bounding box center [510, 416] width 195 height 20
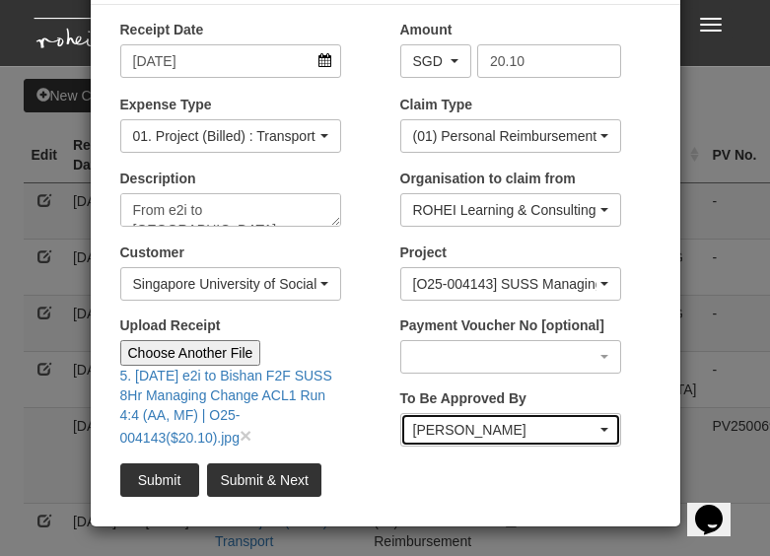
click at [519, 421] on div "[PERSON_NAME]" at bounding box center [504, 430] width 183 height 20
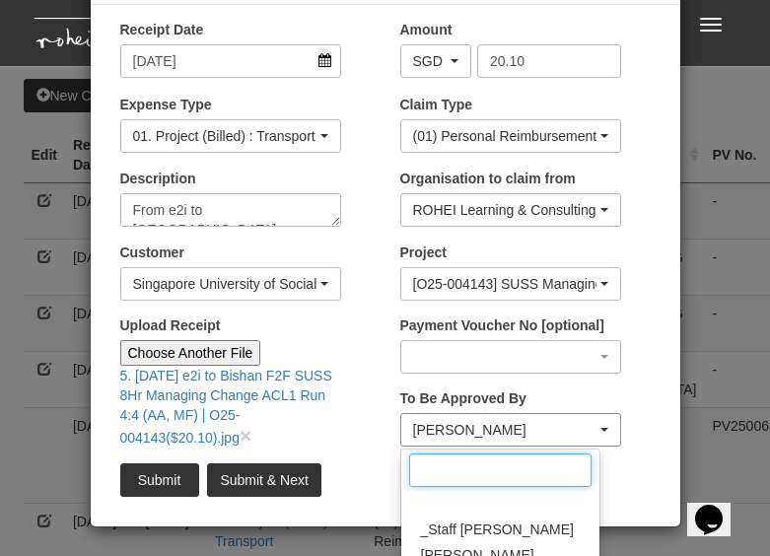
scroll to position [86, 0]
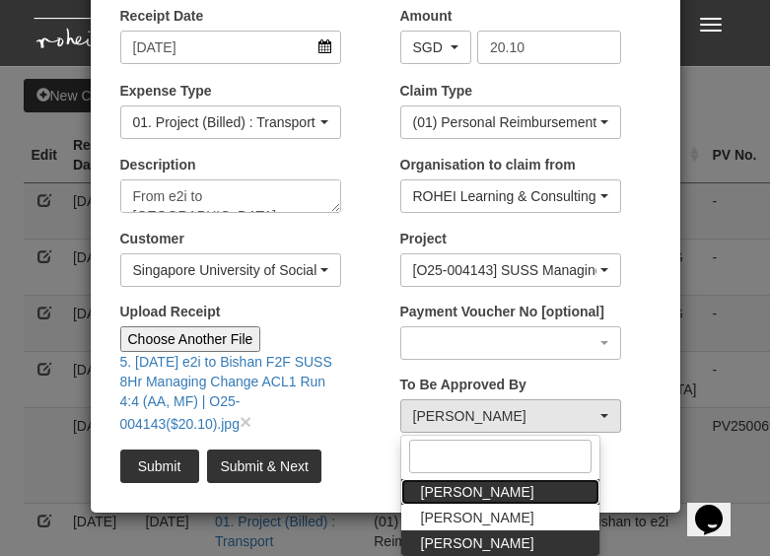
click at [489, 486] on span "[PERSON_NAME]" at bounding box center [477, 492] width 113 height 20
select select "5e225cdc-7ce9-465a-9503-99e8ed4cc44e"
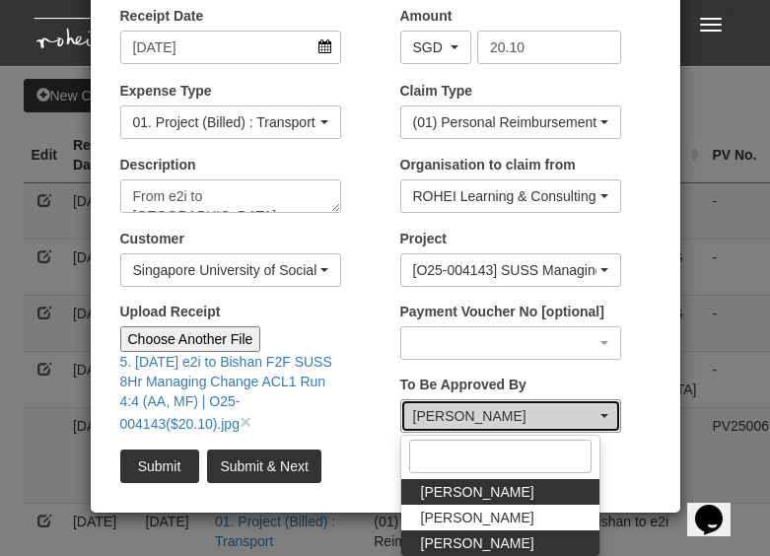
scroll to position [72, 0]
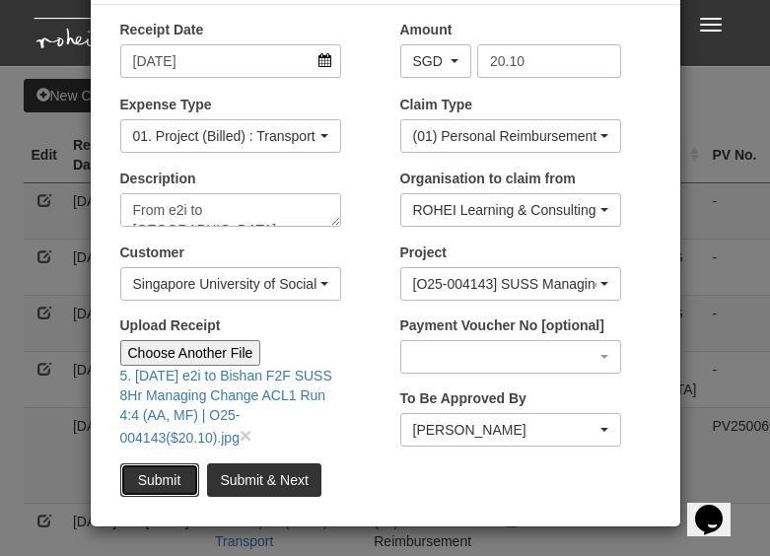
click at [187, 473] on input "Submit" at bounding box center [159, 481] width 79 height 34
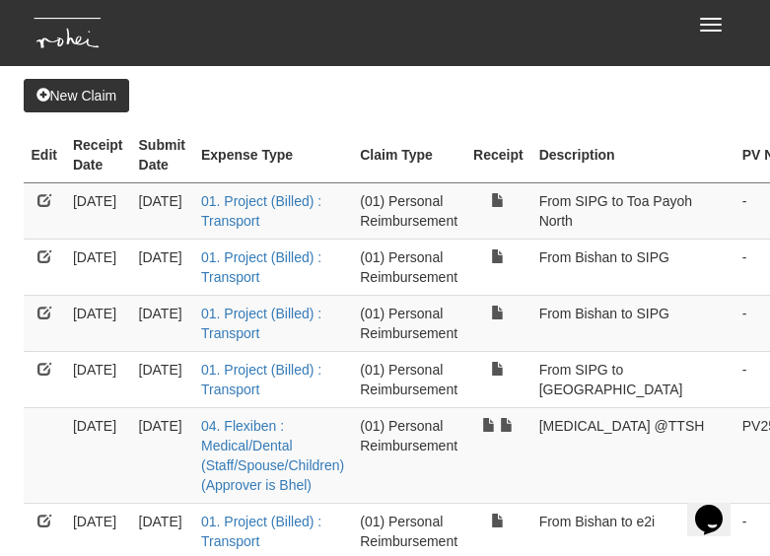
select select "50"
